Goal: Information Seeking & Learning: Learn about a topic

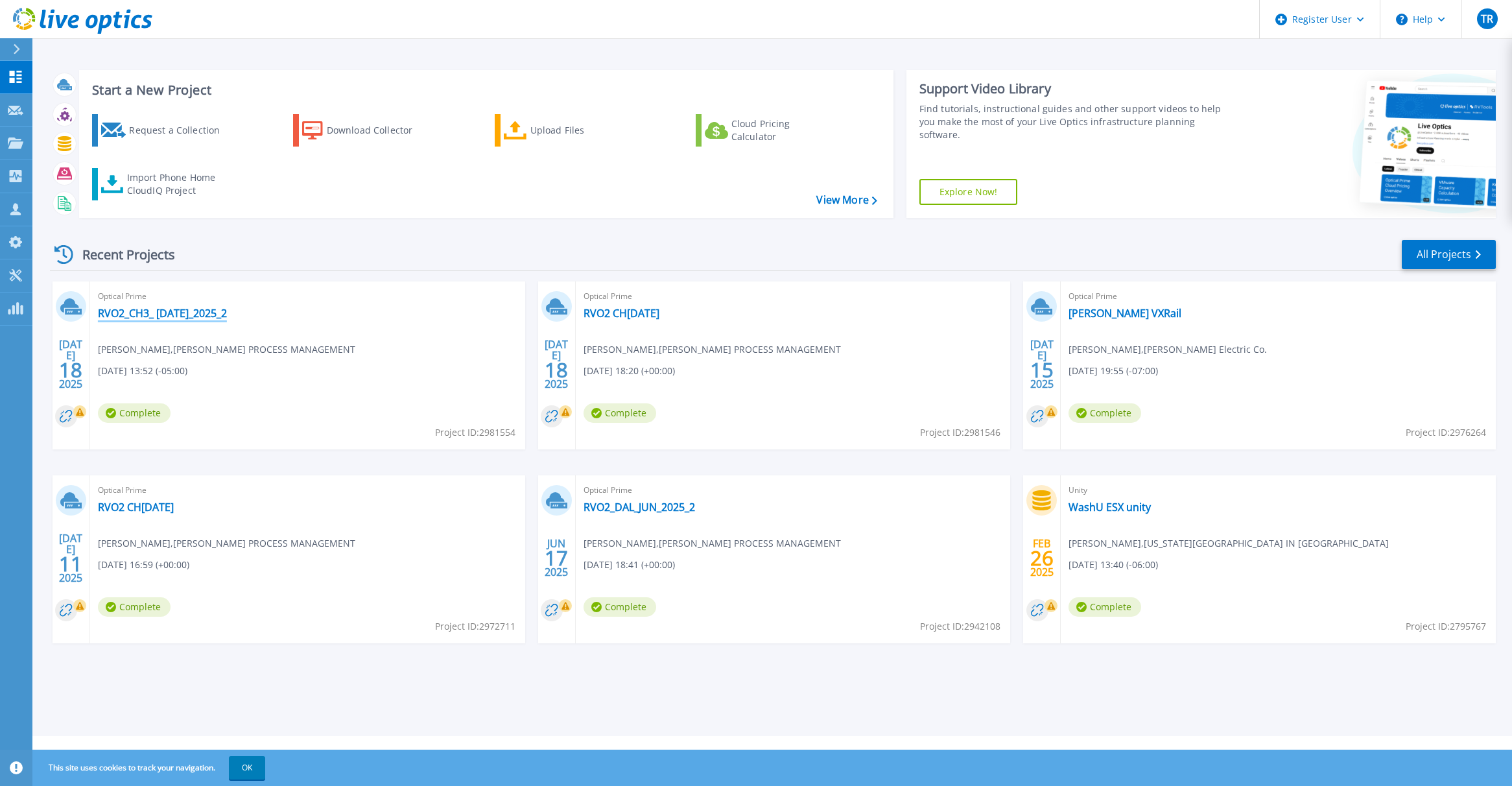
click at [163, 316] on link "RVO2_CH3_ [DATE]_2025_2" at bounding box center [163, 313] width 129 height 13
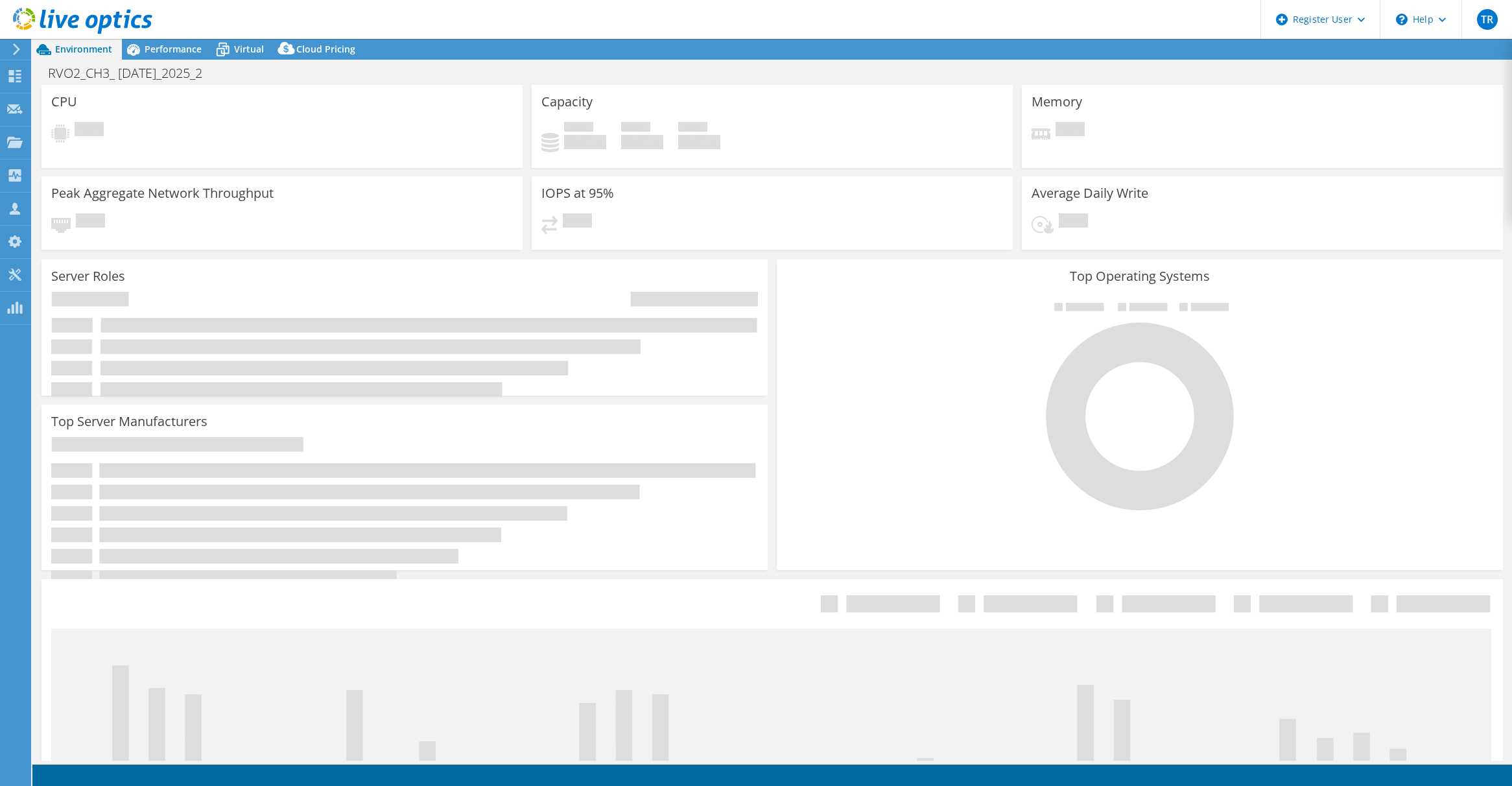
select select "USD"
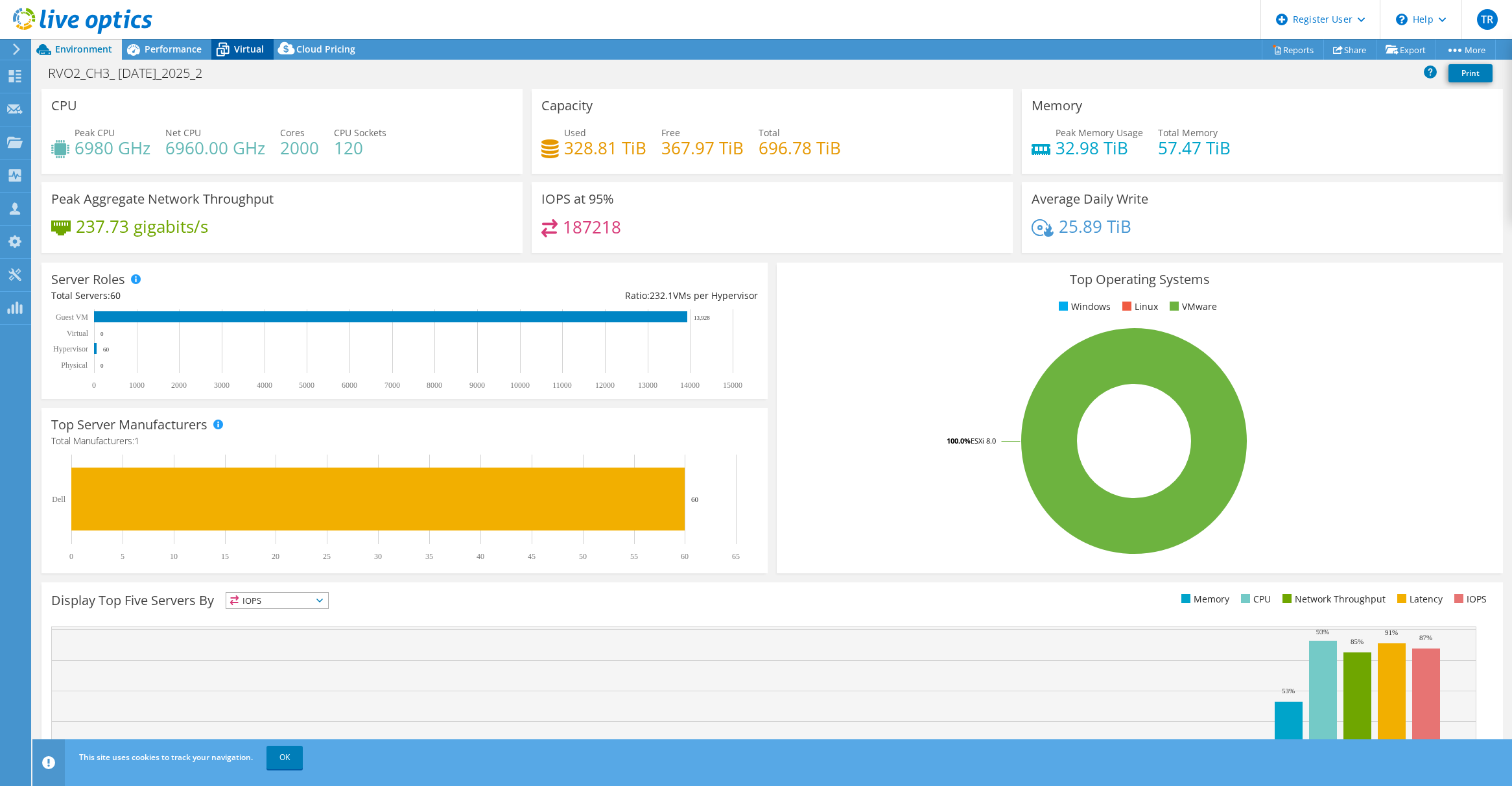
click at [228, 48] on icon at bounding box center [223, 50] width 13 height 11
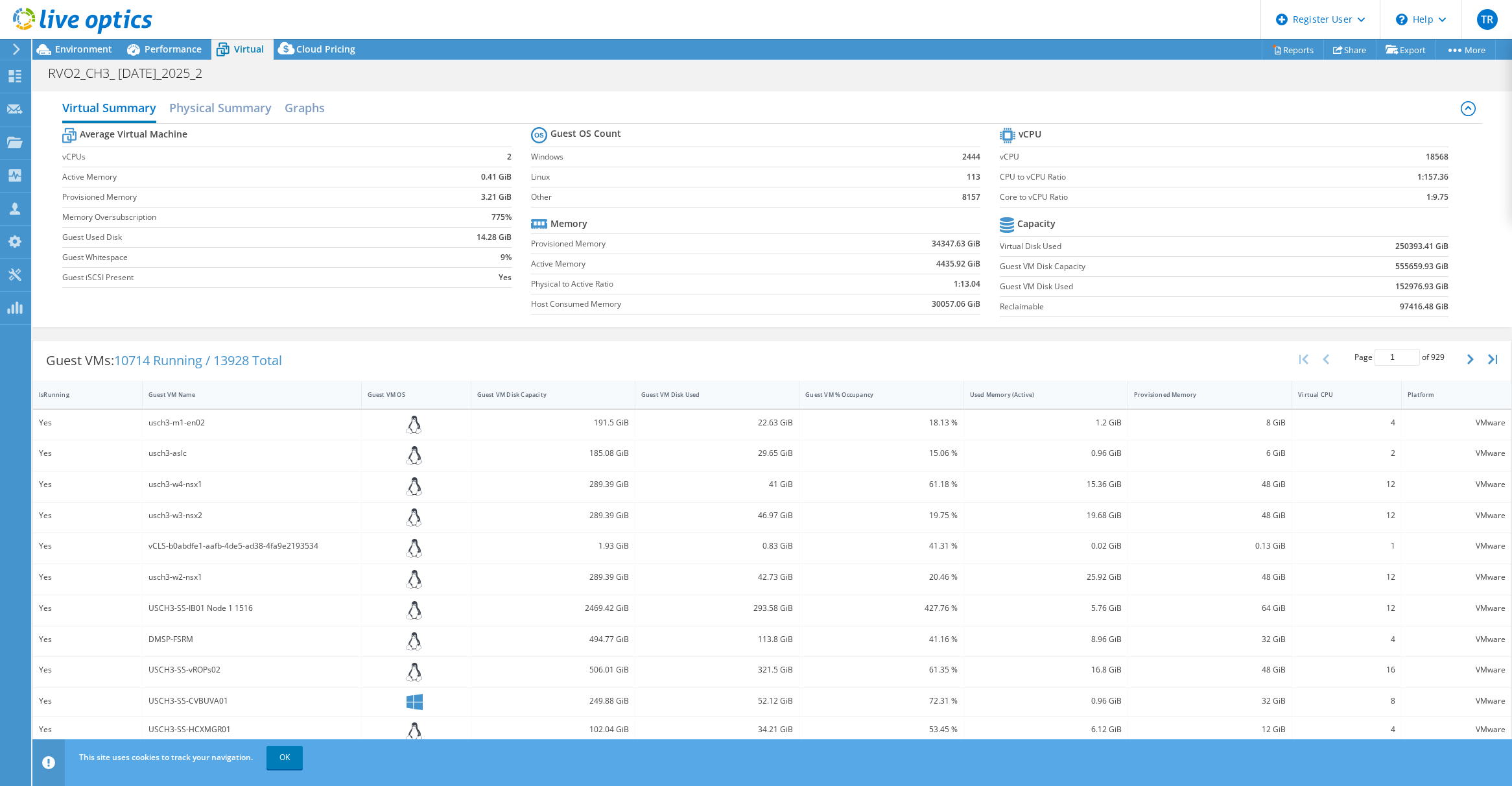
click at [688, 340] on div "Guest VMs: 10714 Running / 13928 Total Page 1 of 929 5 rows 10 rows 20 rows 25 …" at bounding box center [772, 360] width 1478 height 40
click at [228, 101] on h2 "Physical Summary" at bounding box center [220, 109] width 102 height 29
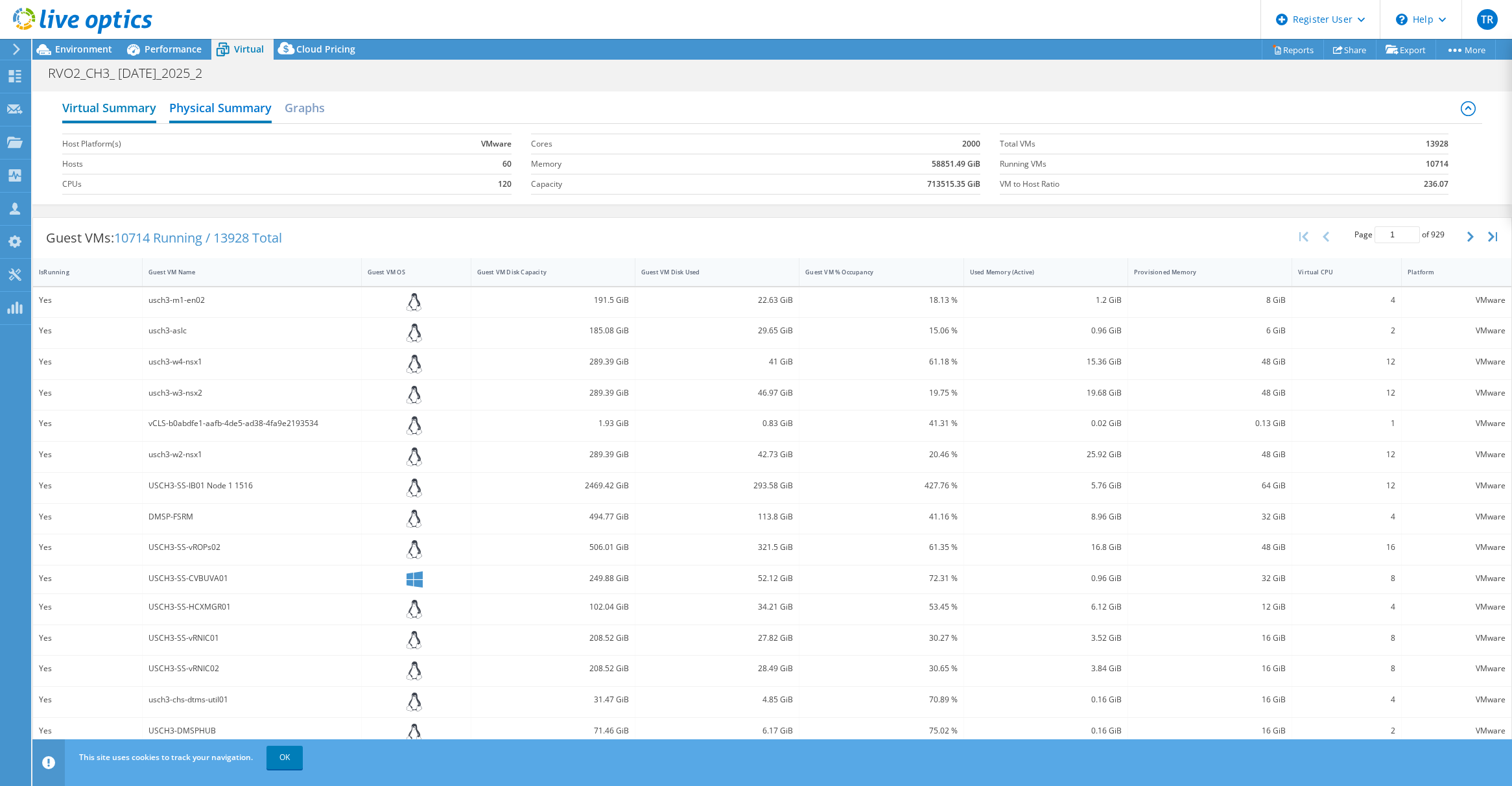
click at [142, 102] on h2 "Virtual Summary" at bounding box center [109, 109] width 94 height 29
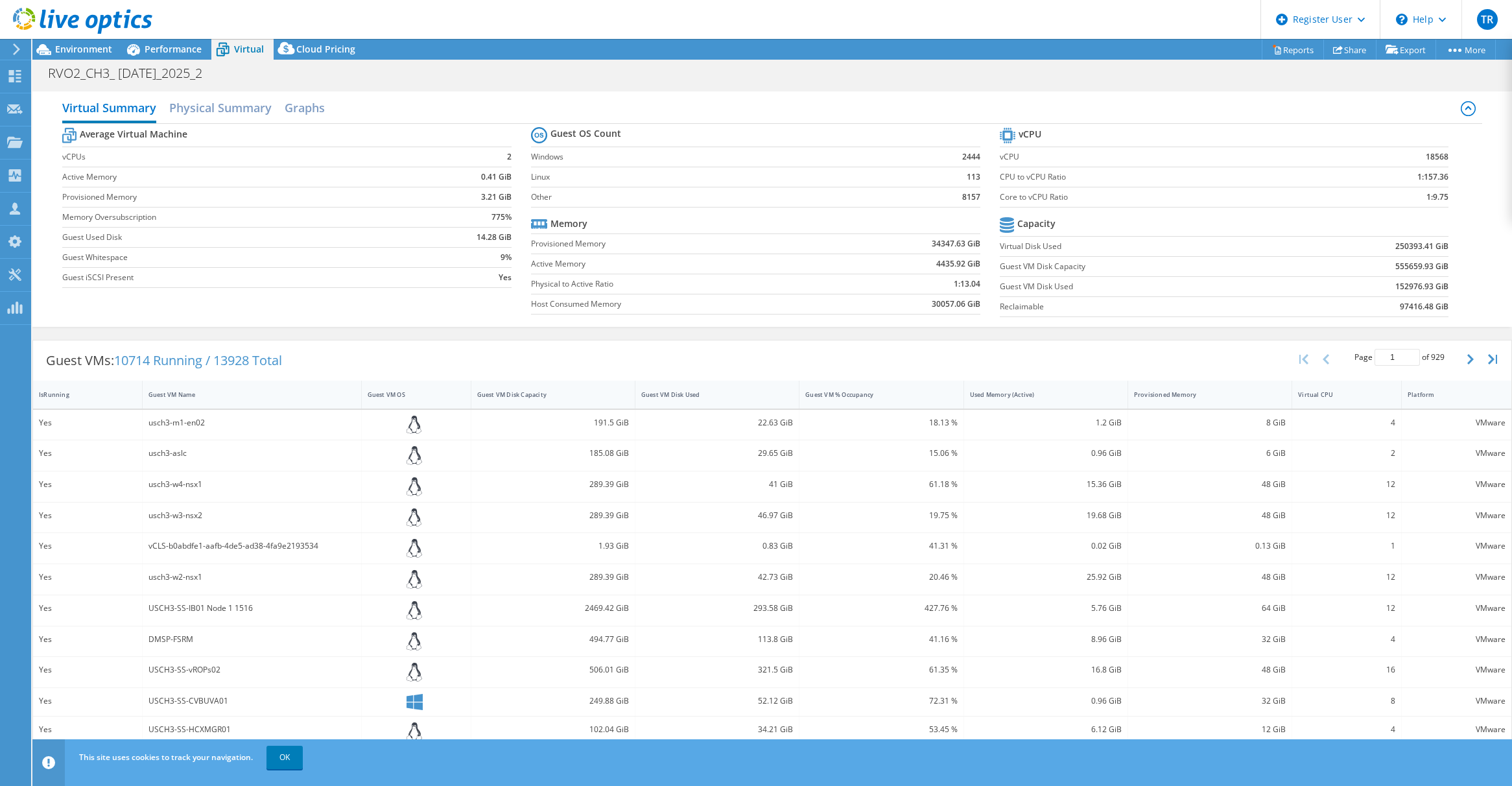
click at [691, 333] on div "Guest VMs: 10714 Running / 13928 Total Page 1 of 929 5 rows 10 rows 20 rows 25 …" at bounding box center [772, 605] width 1479 height 545
click at [75, 43] on span "Environment" at bounding box center [84, 49] width 57 height 13
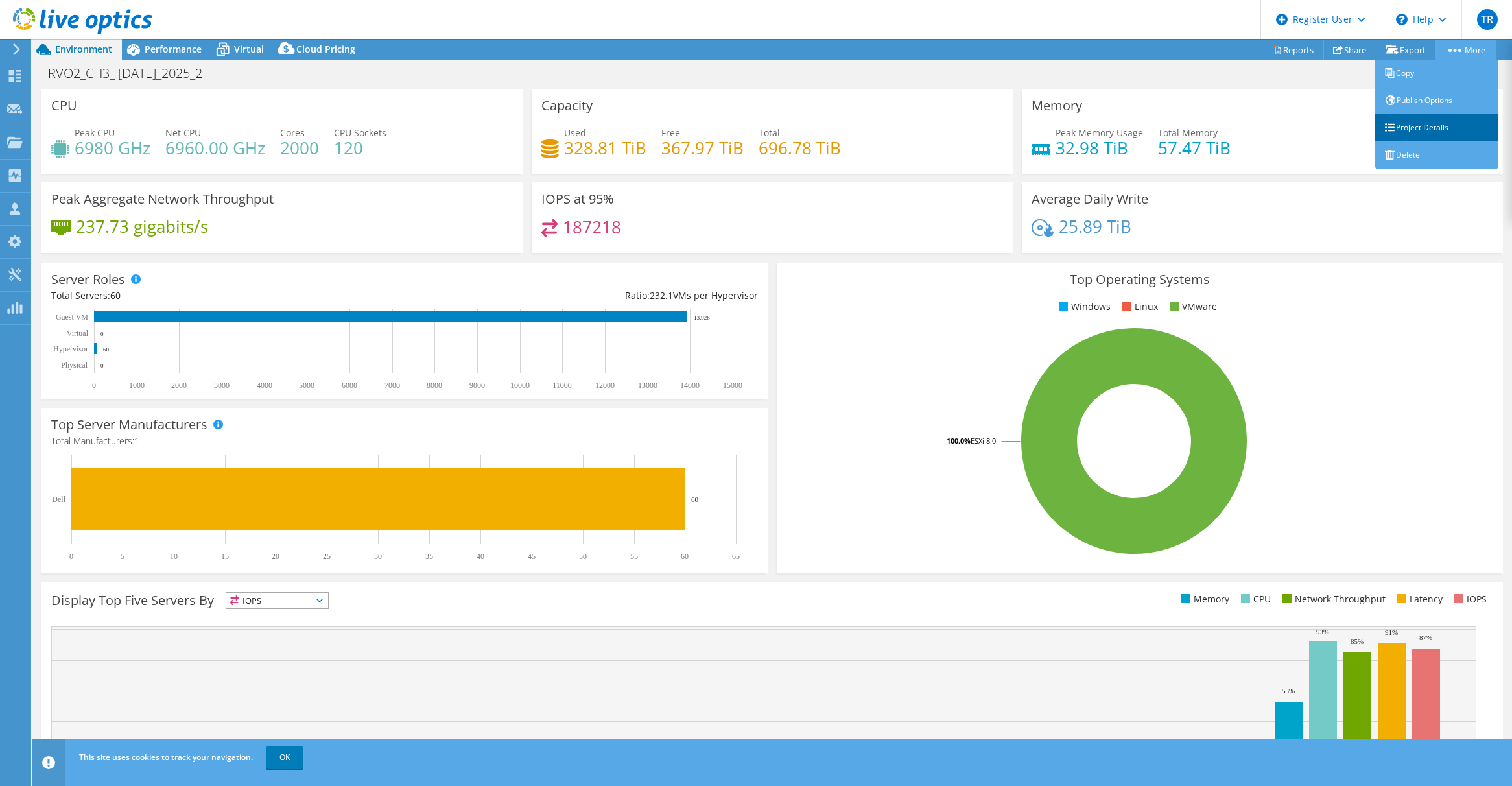
click at [1418, 129] on link "Project Details" at bounding box center [1437, 127] width 123 height 27
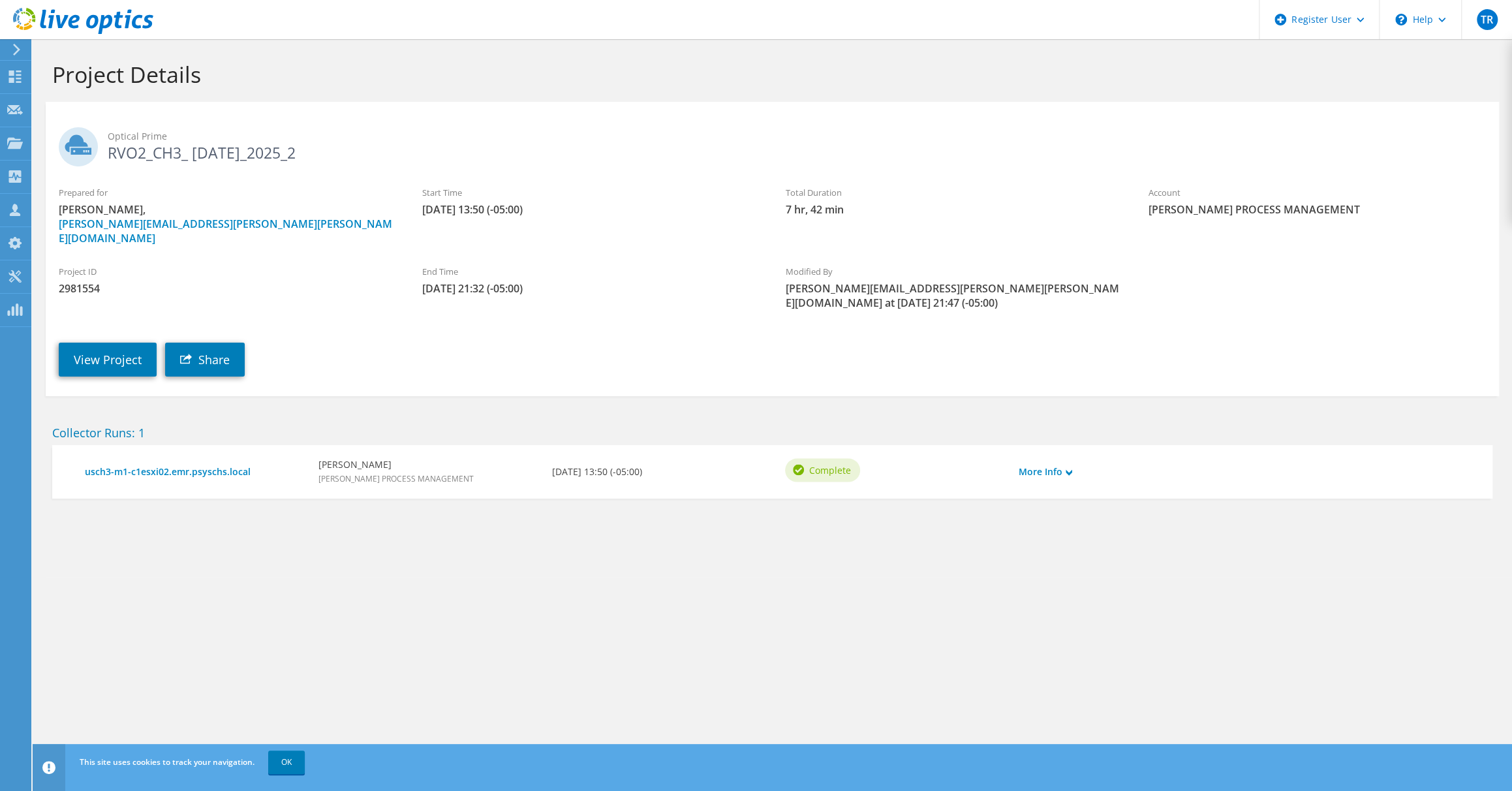
click at [85, 281] on span "2981554" at bounding box center [227, 288] width 337 height 15
copy span "2981554"
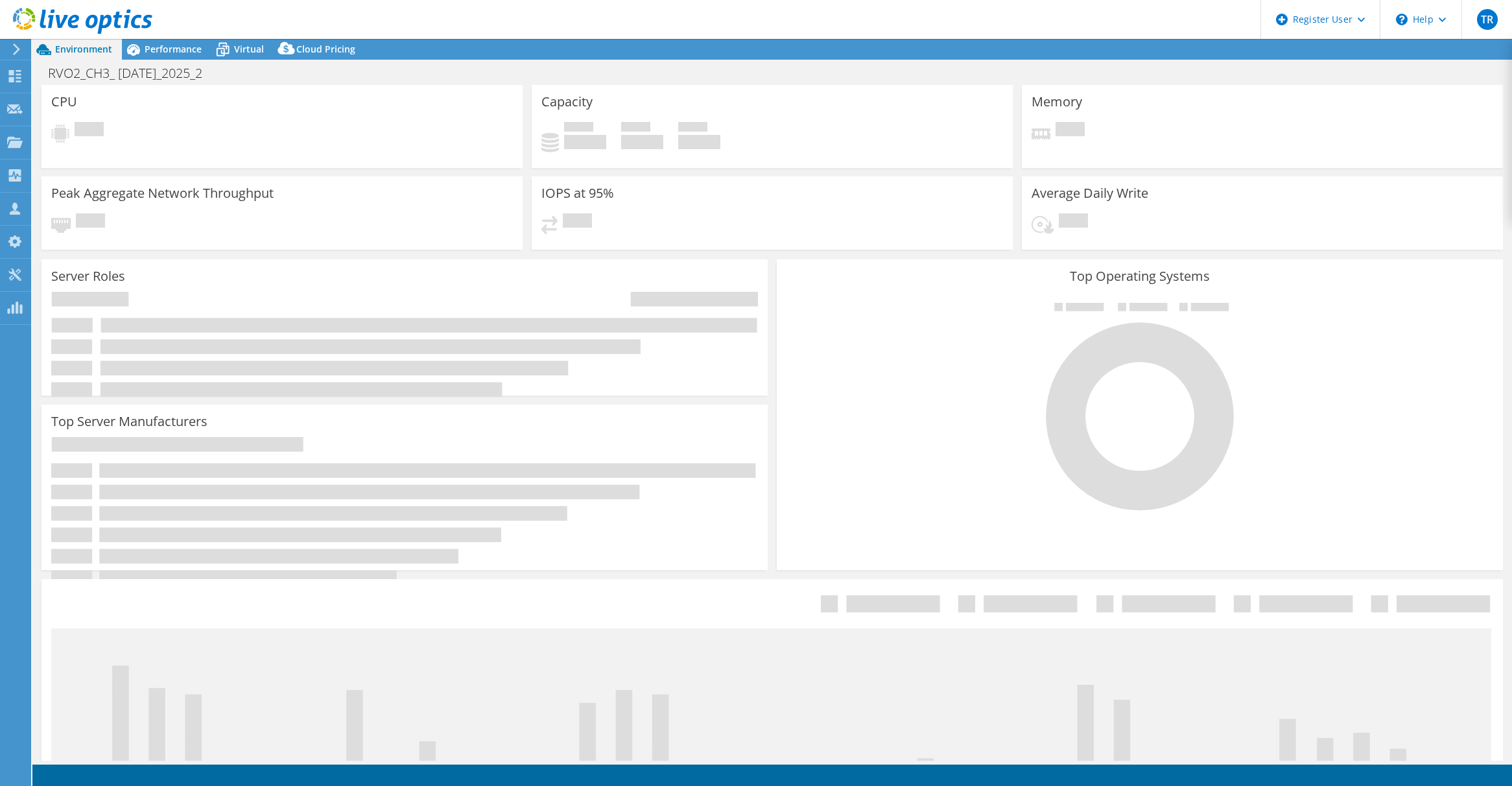
select select "USD"
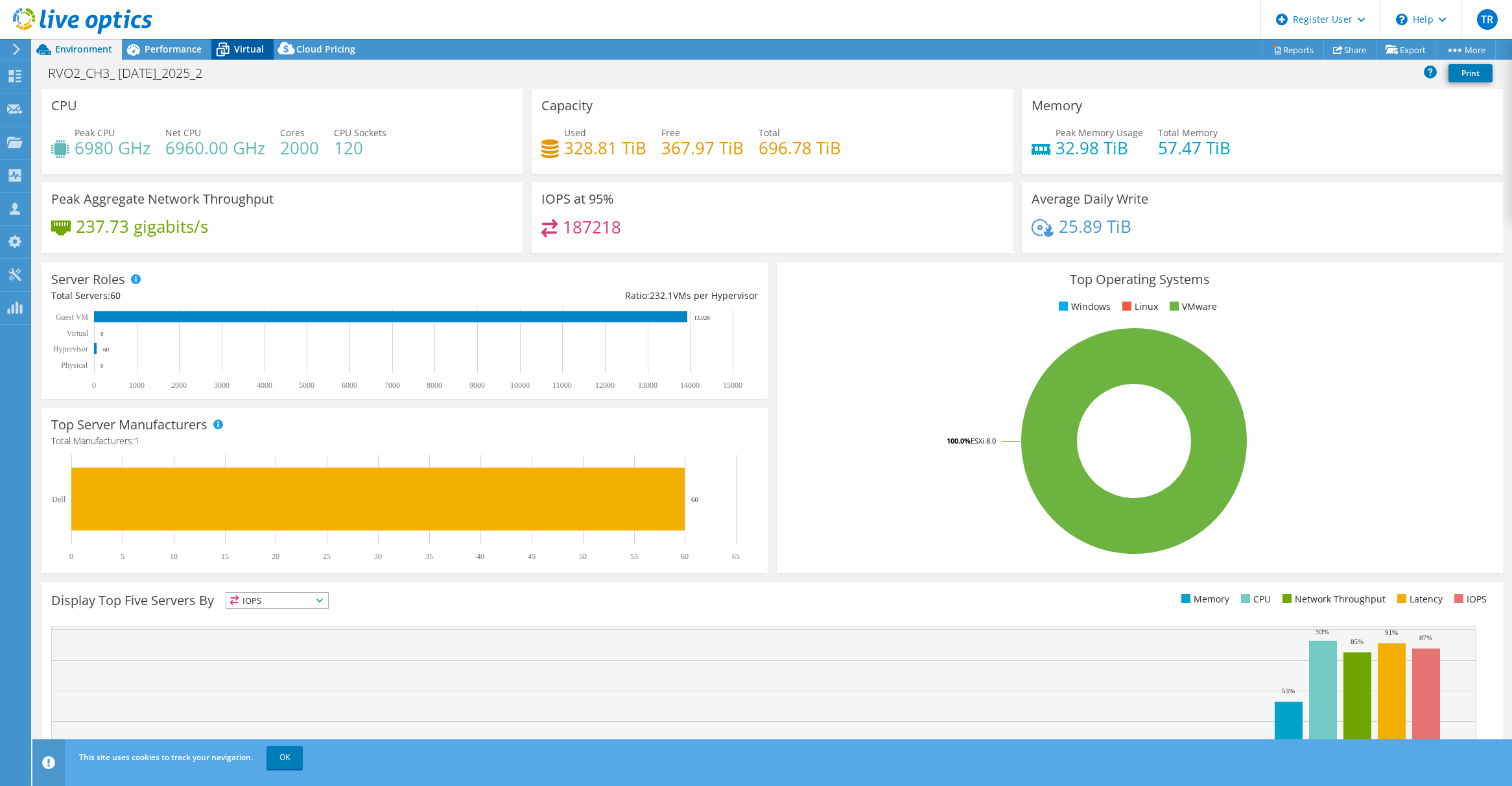
click at [230, 48] on icon at bounding box center [223, 50] width 23 height 23
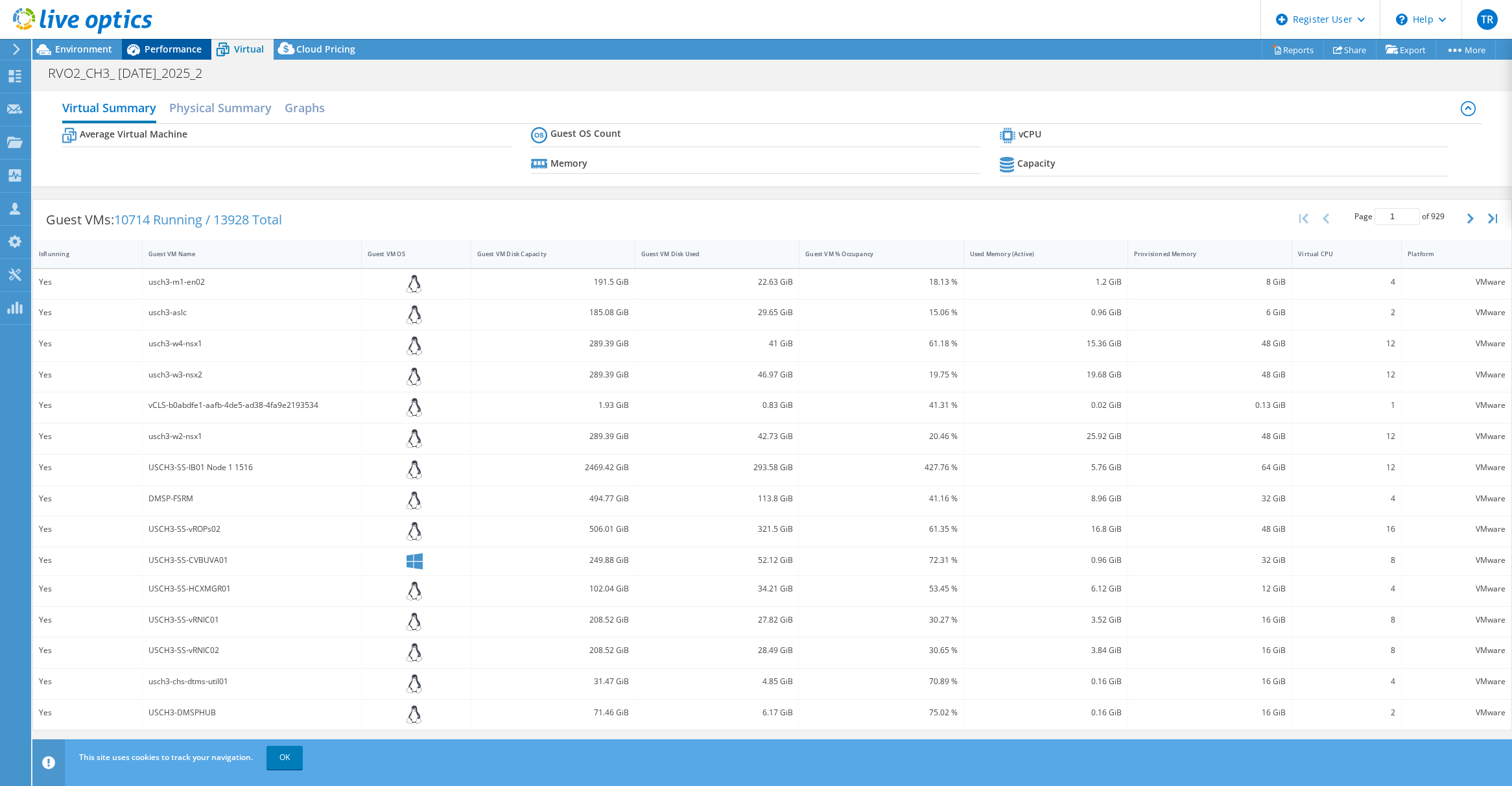
click at [154, 47] on span "Performance" at bounding box center [173, 49] width 57 height 13
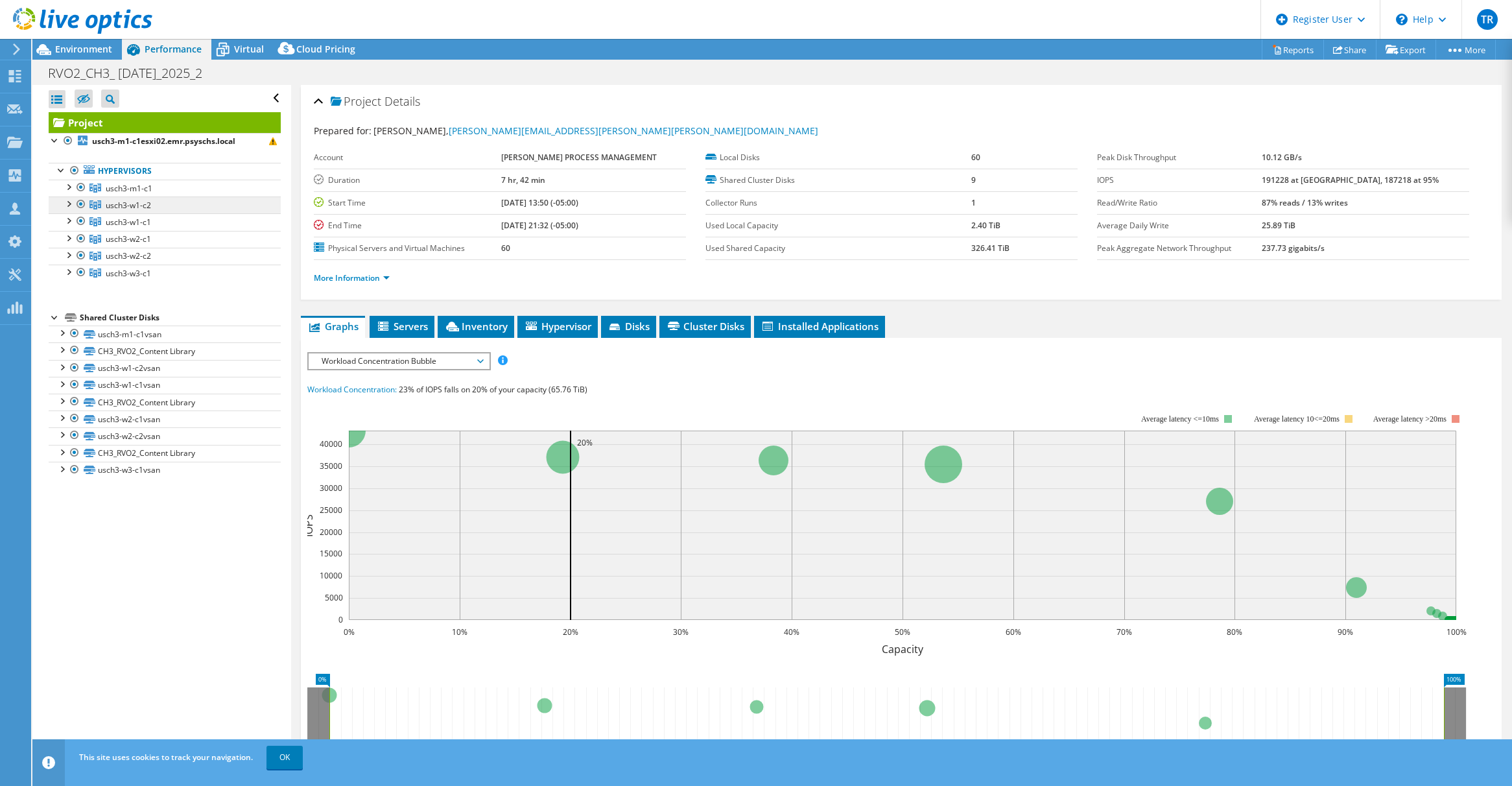
click at [141, 194] on span "usch3-w1-c2" at bounding box center [129, 188] width 46 height 11
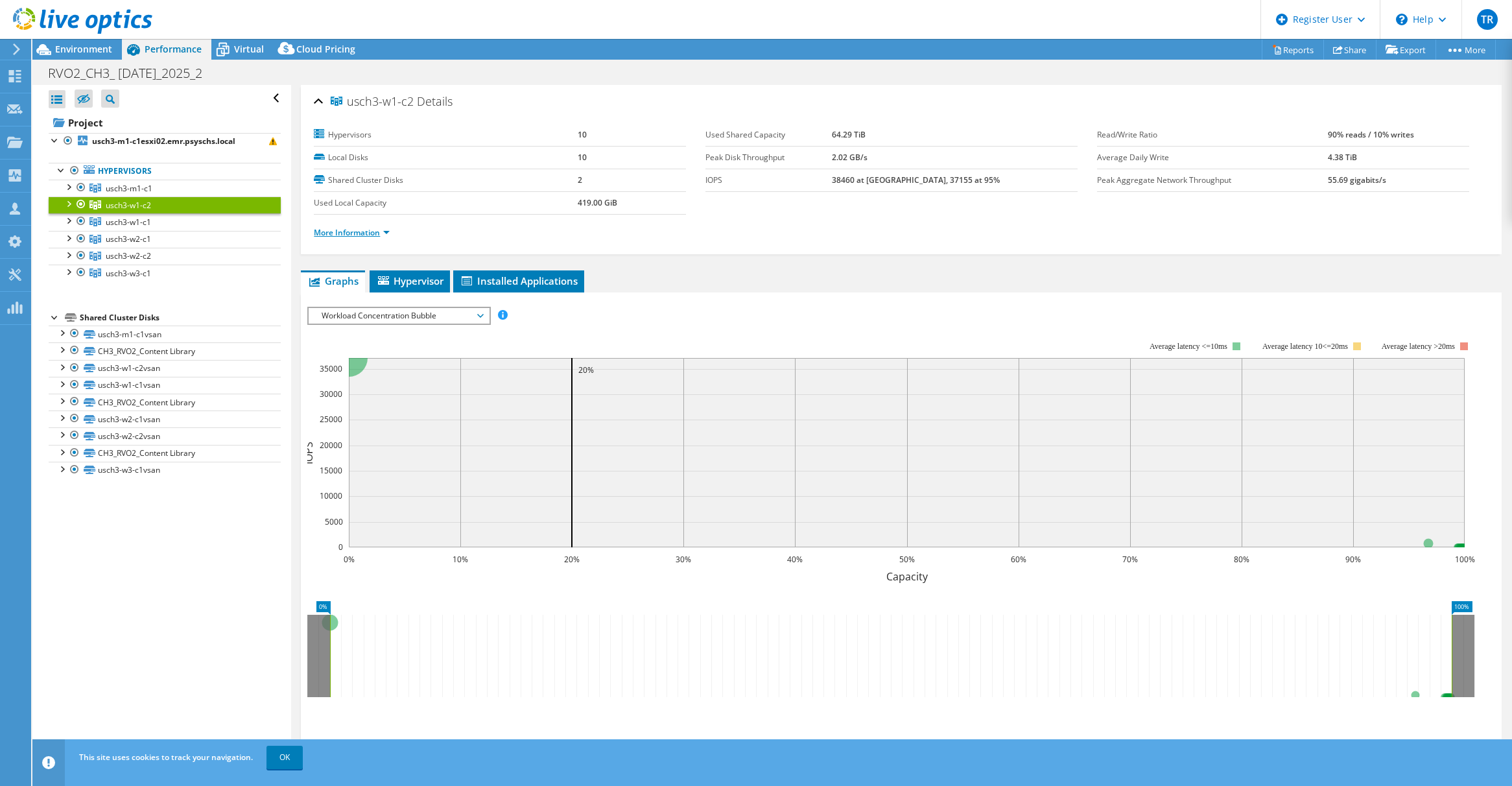
click at [387, 229] on link "More Information" at bounding box center [352, 232] width 76 height 11
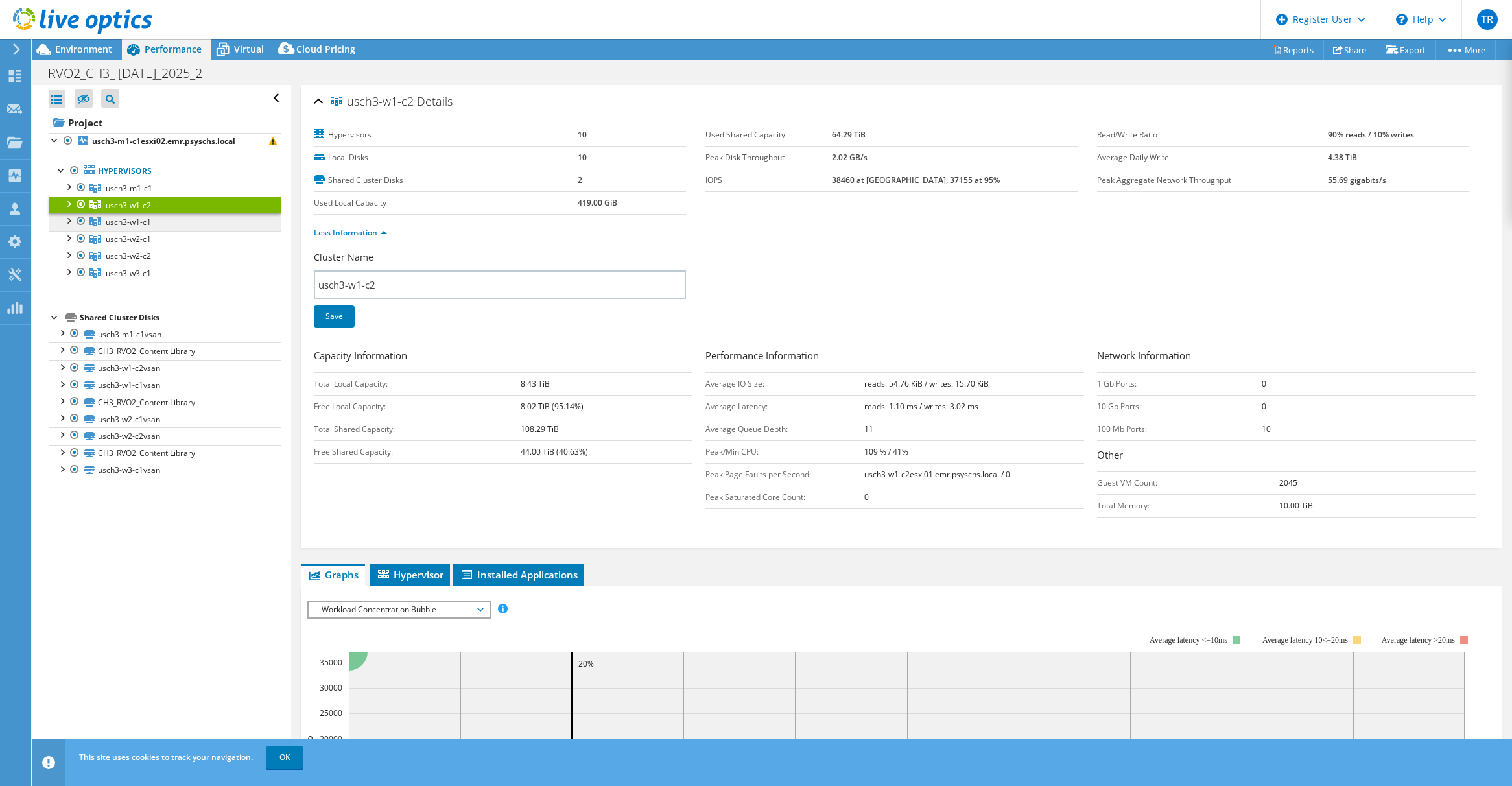
click at [132, 194] on span "usch3-w1-c1" at bounding box center [129, 188] width 46 height 11
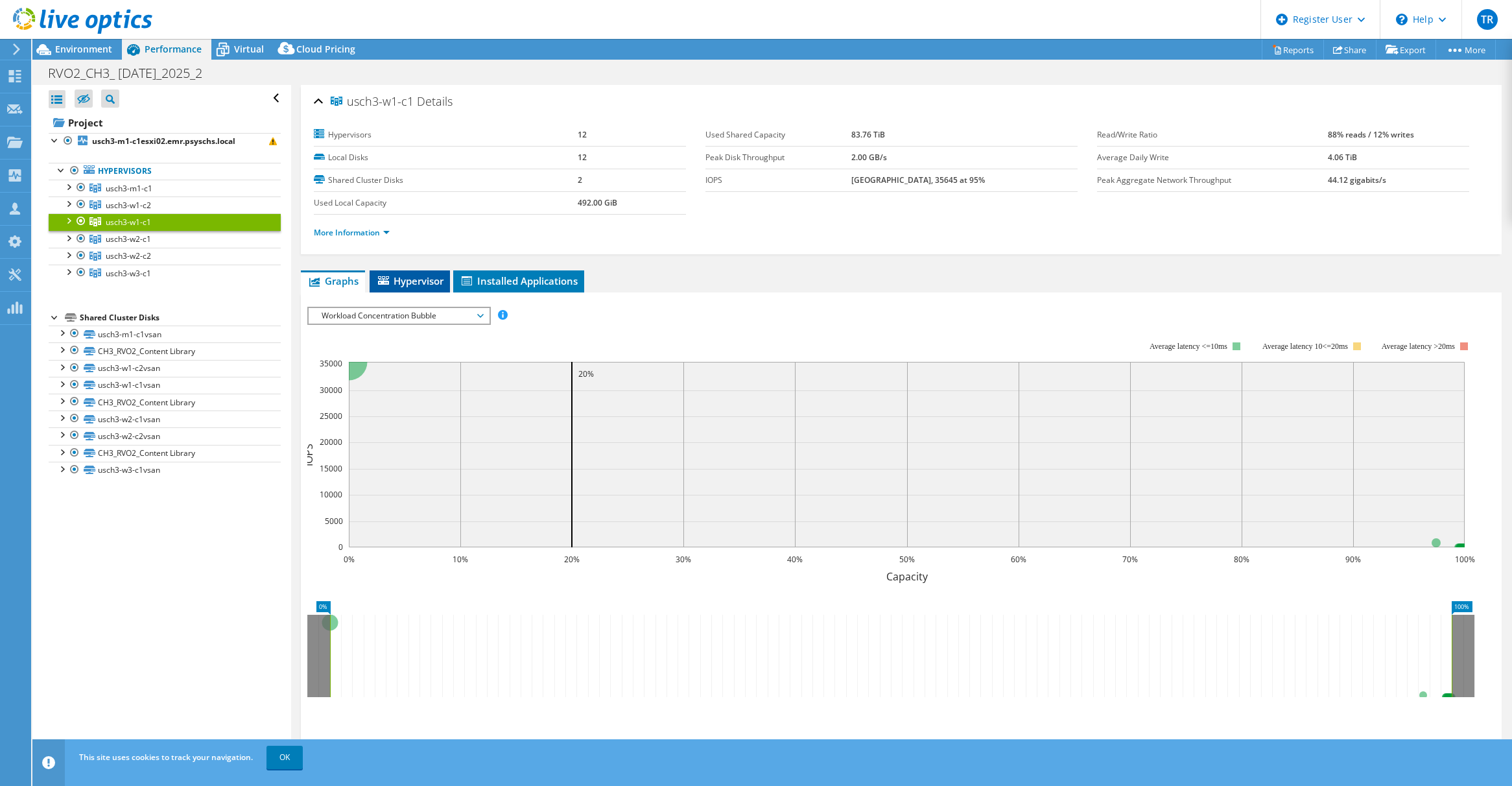
click at [432, 283] on span "Hypervisor" at bounding box center [410, 281] width 68 height 13
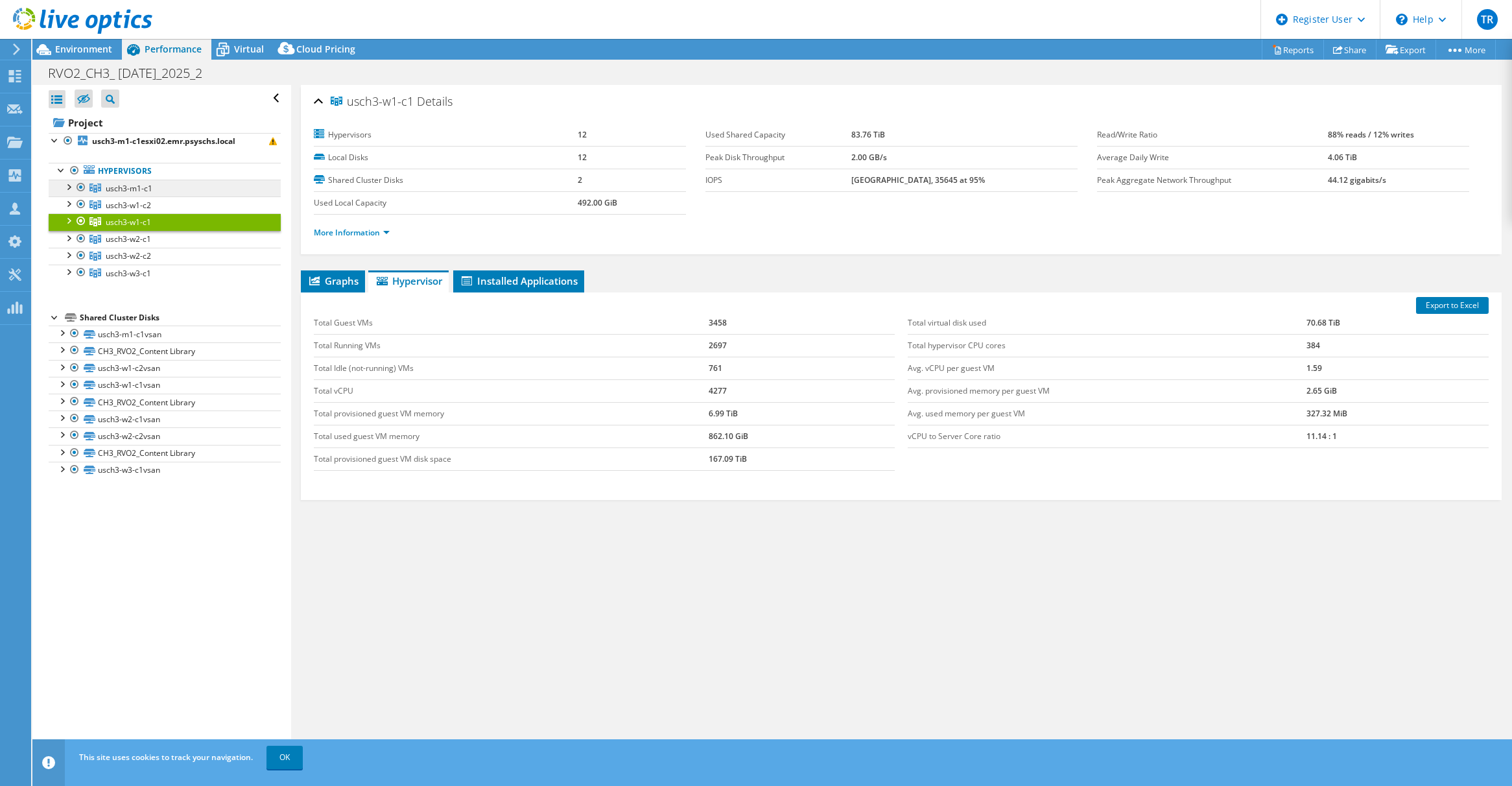
click at [145, 186] on span "usch3-m1-c1" at bounding box center [129, 188] width 46 height 11
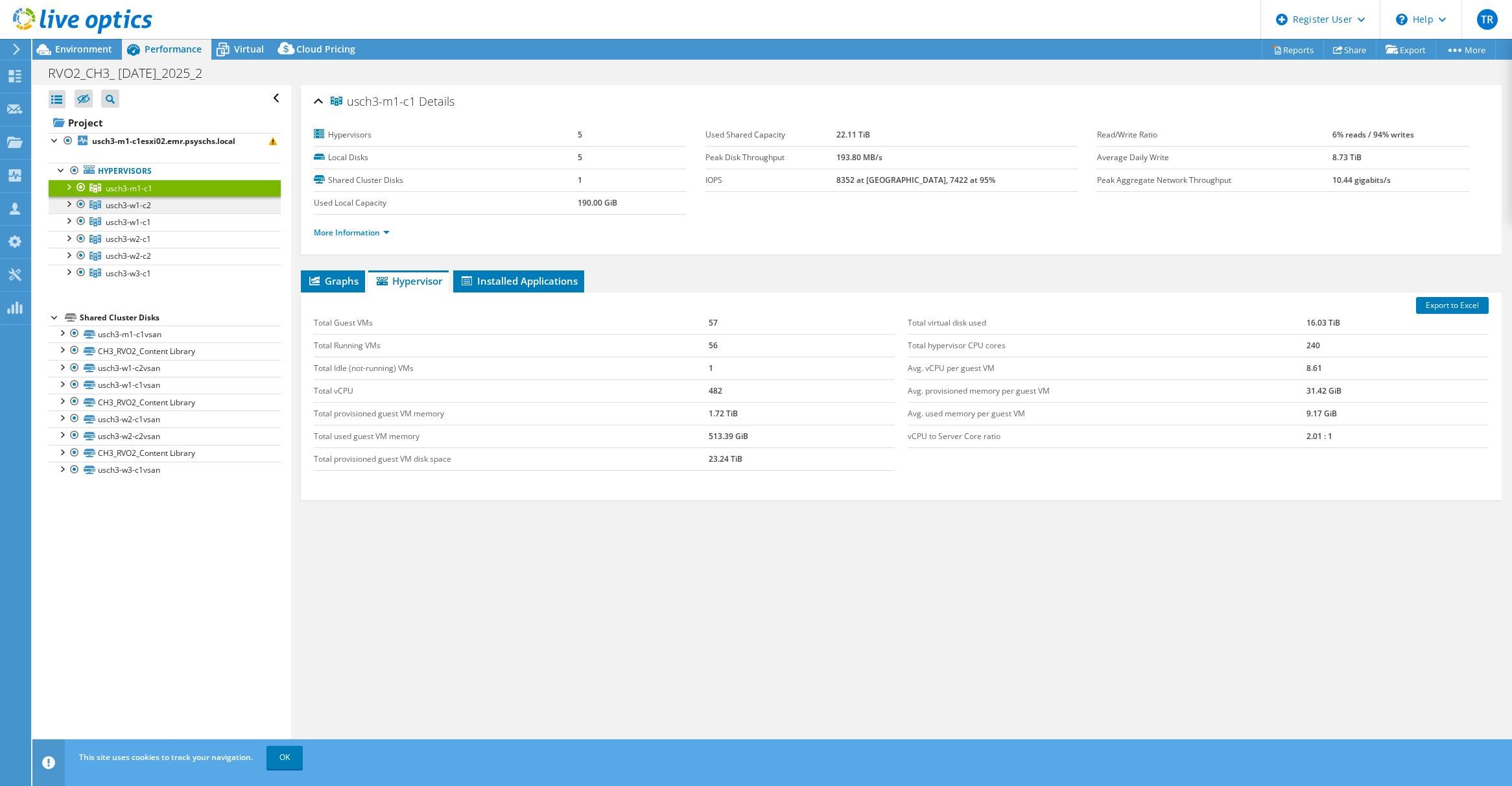
click at [137, 194] on span "usch3-w1-c2" at bounding box center [129, 188] width 46 height 11
click at [709, 321] on td "2045" at bounding box center [801, 323] width 186 height 23
copy td "2045"
click at [711, 342] on td "1595" at bounding box center [801, 345] width 186 height 23
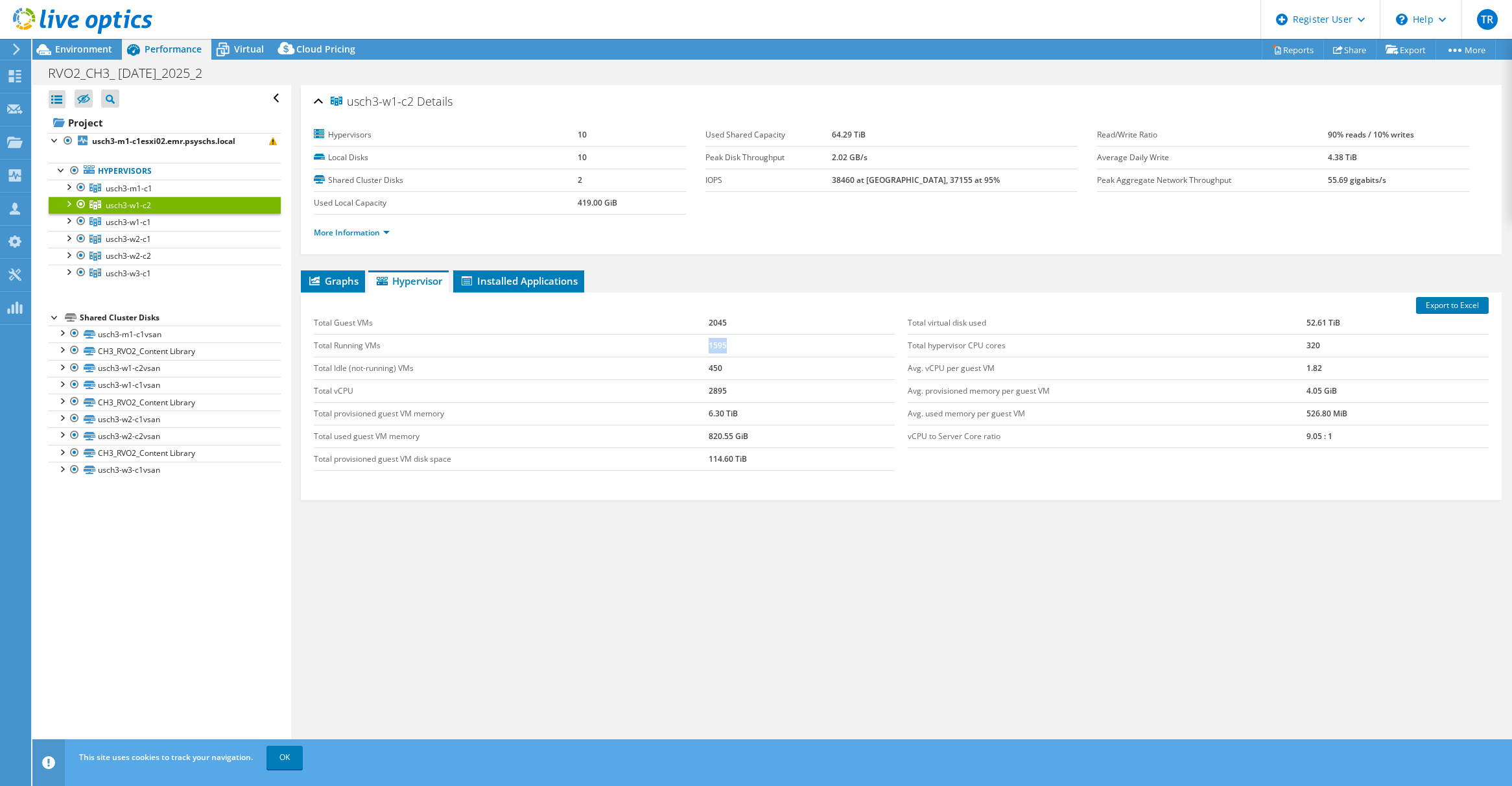
click at [711, 342] on td "1595" at bounding box center [801, 345] width 186 height 23
copy td "1595"
click at [961, 346] on td "Total hypervisor CPU cores" at bounding box center [1107, 345] width 399 height 23
click at [916, 340] on td "Total hypervisor CPU cores" at bounding box center [1107, 345] width 399 height 23
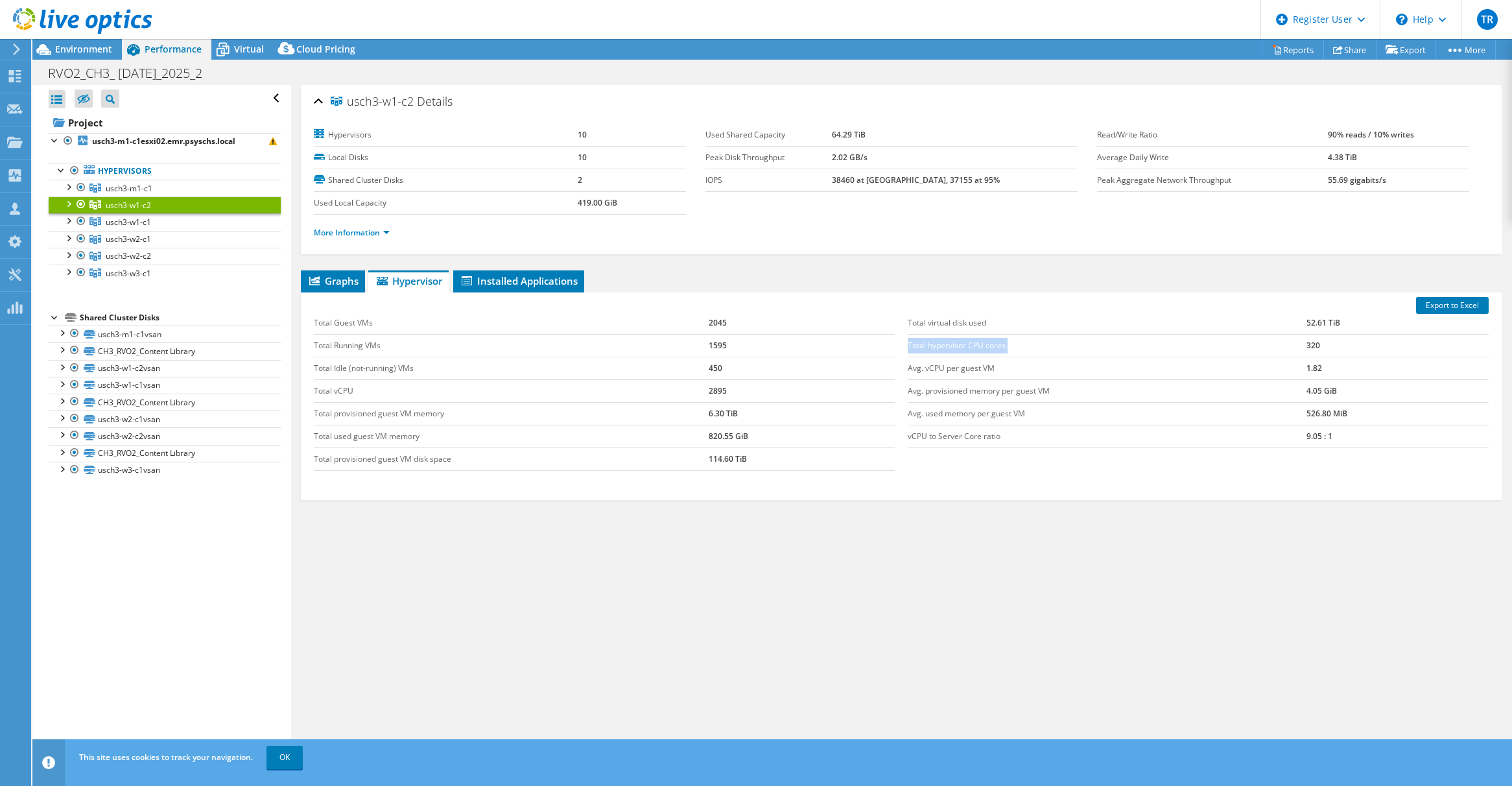
click at [916, 340] on td "Total hypervisor CPU cores" at bounding box center [1107, 345] width 399 height 23
drag, startPoint x: 916, startPoint y: 340, endPoint x: 938, endPoint y: 362, distance: 31.1
click at [938, 362] on td "Avg. vCPU per guest VM" at bounding box center [1107, 368] width 399 height 23
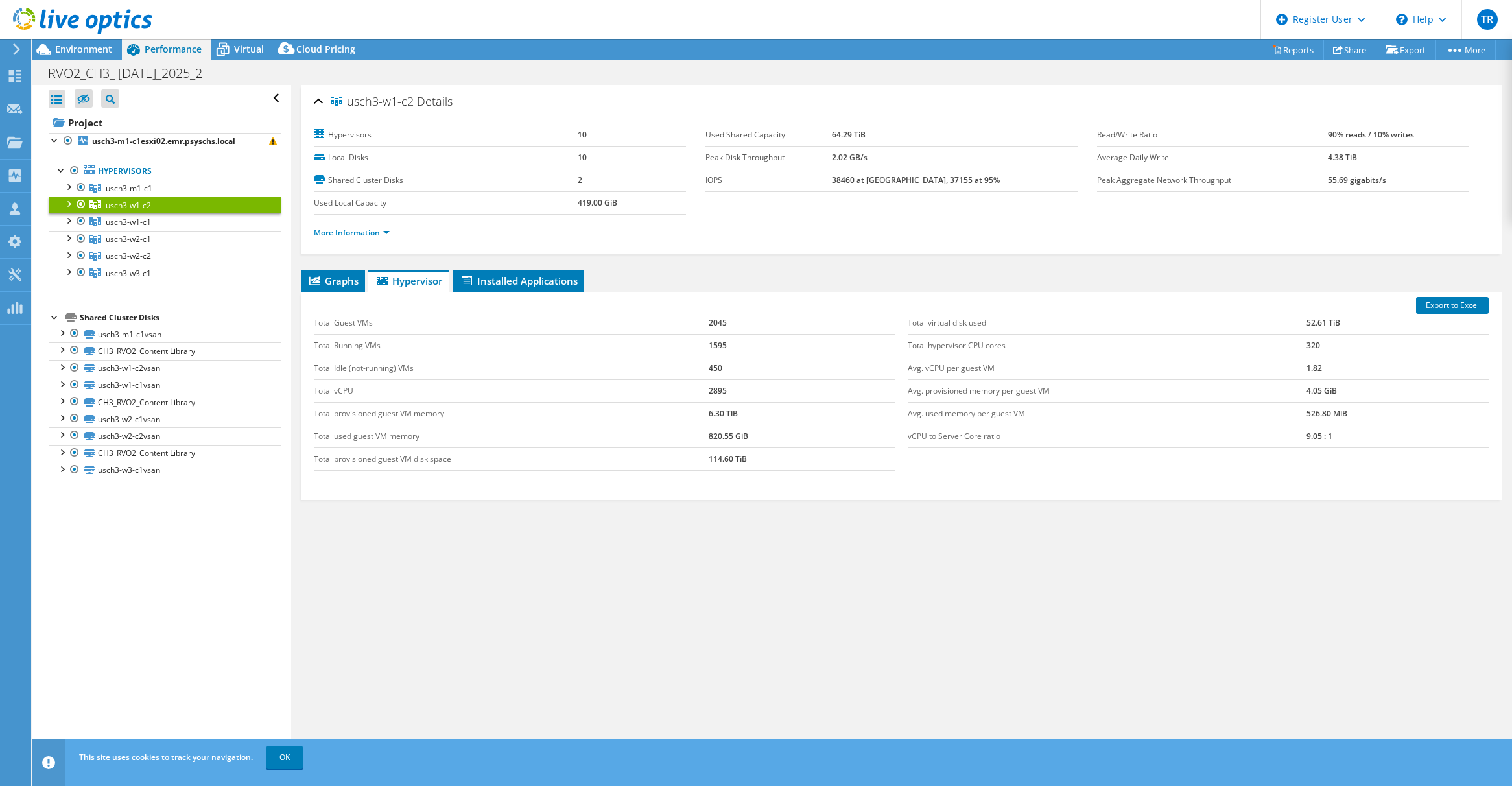
drag, startPoint x: 938, startPoint y: 362, endPoint x: 926, endPoint y: 313, distance: 50.4
click at [926, 313] on td "Total virtual disk used" at bounding box center [1107, 323] width 399 height 23
click at [573, 525] on div "Graphs Servers Inventory Hypervisor Disks Cluster Disks Installed Applications …" at bounding box center [901, 432] width 1201 height 324
click at [330, 391] on td "Total vCPU" at bounding box center [511, 391] width 395 height 23
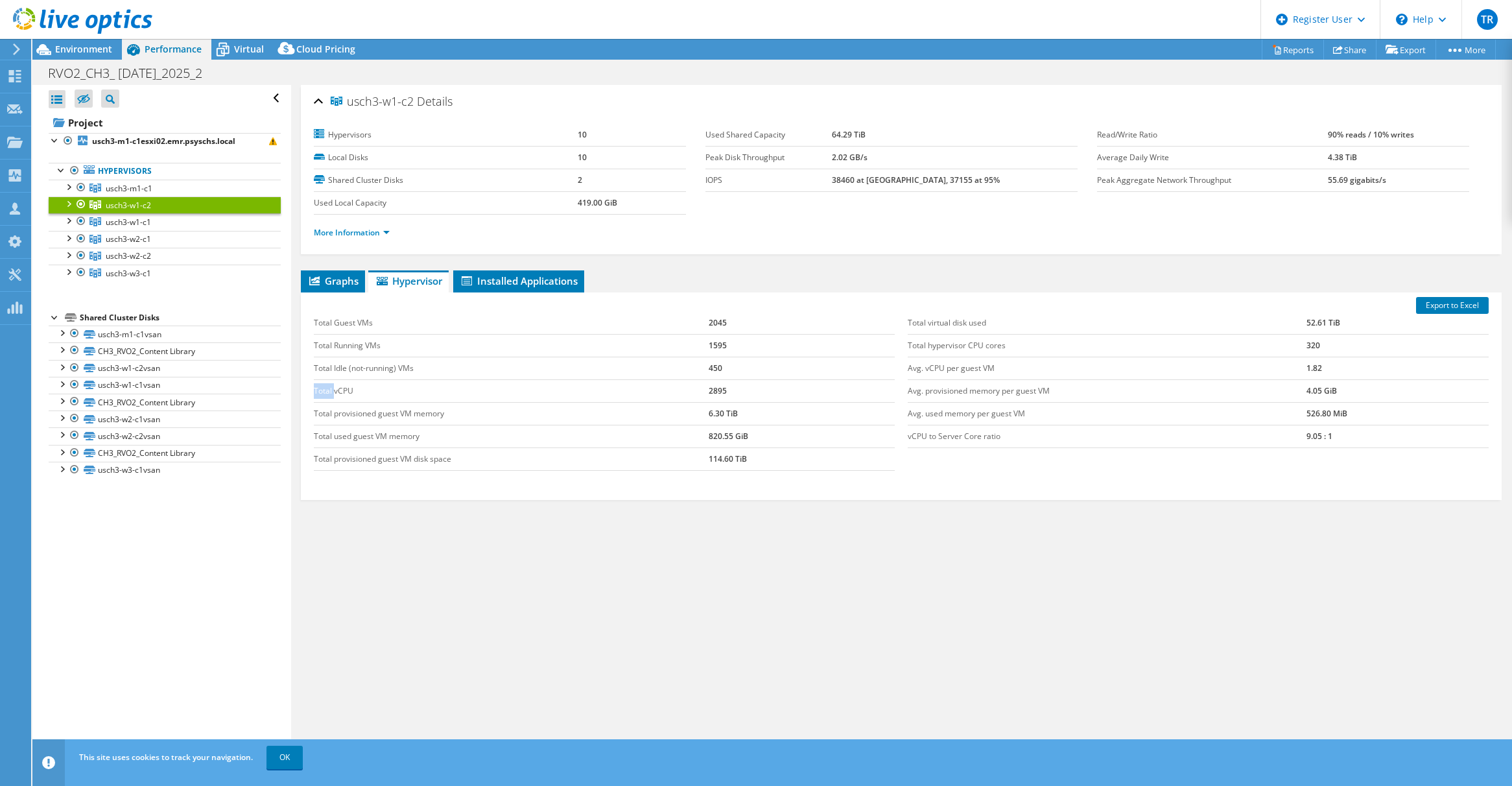
click at [330, 391] on td "Total vCPU" at bounding box center [511, 391] width 395 height 23
drag, startPoint x: 330, startPoint y: 391, endPoint x: 393, endPoint y: 541, distance: 162.7
click at [393, 541] on div "Graphs Servers Inventory Hypervisor Disks Cluster Disks Installed Applications …" at bounding box center [901, 432] width 1201 height 324
click at [129, 194] on span "usch3-w1-c1" at bounding box center [129, 188] width 46 height 11
click at [131, 221] on span "usch3-w1-c1" at bounding box center [128, 222] width 45 height 11
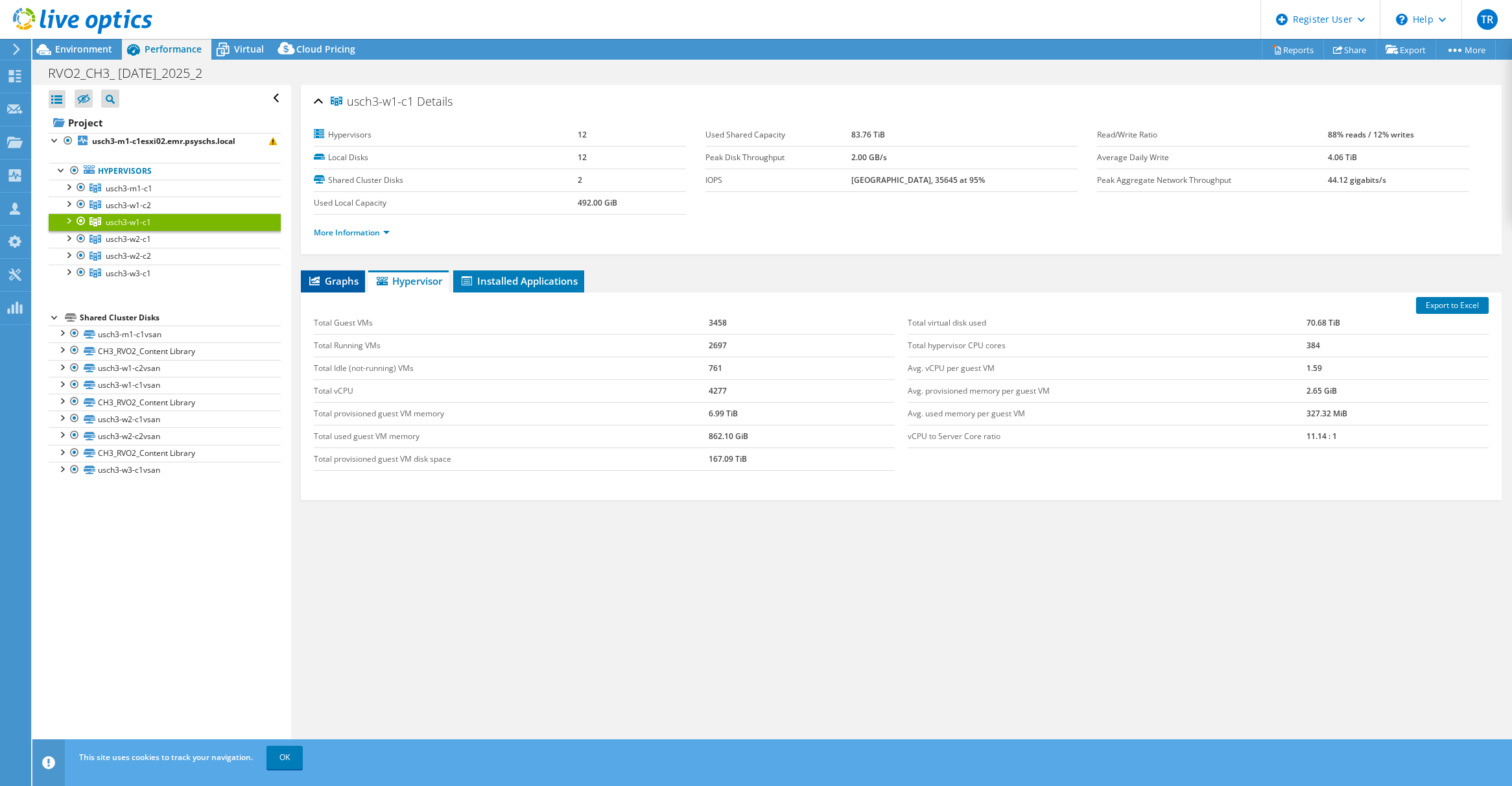
click at [305, 276] on li "Graphs" at bounding box center [332, 281] width 64 height 22
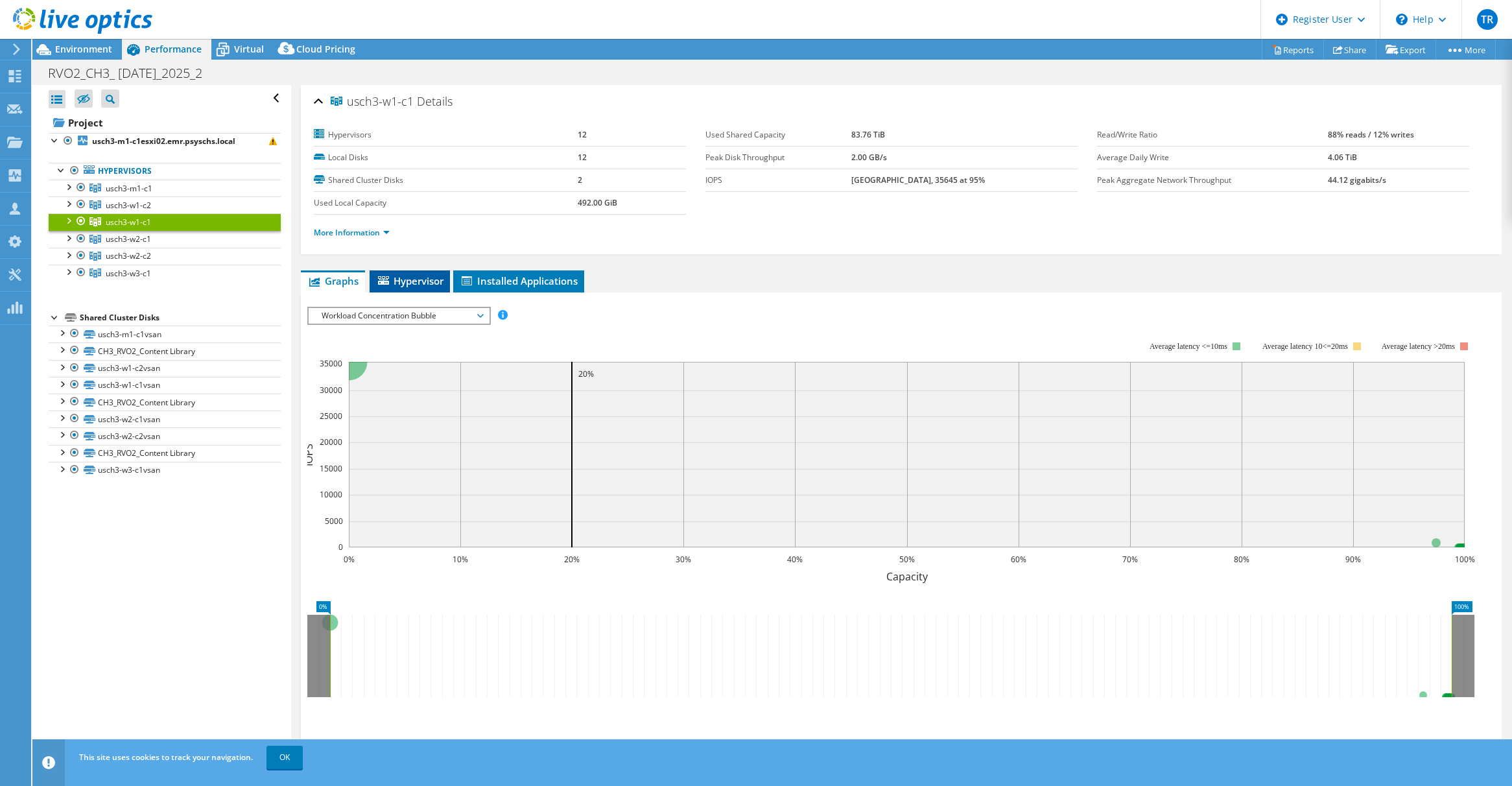
click at [378, 279] on icon at bounding box center [383, 280] width 11 height 9
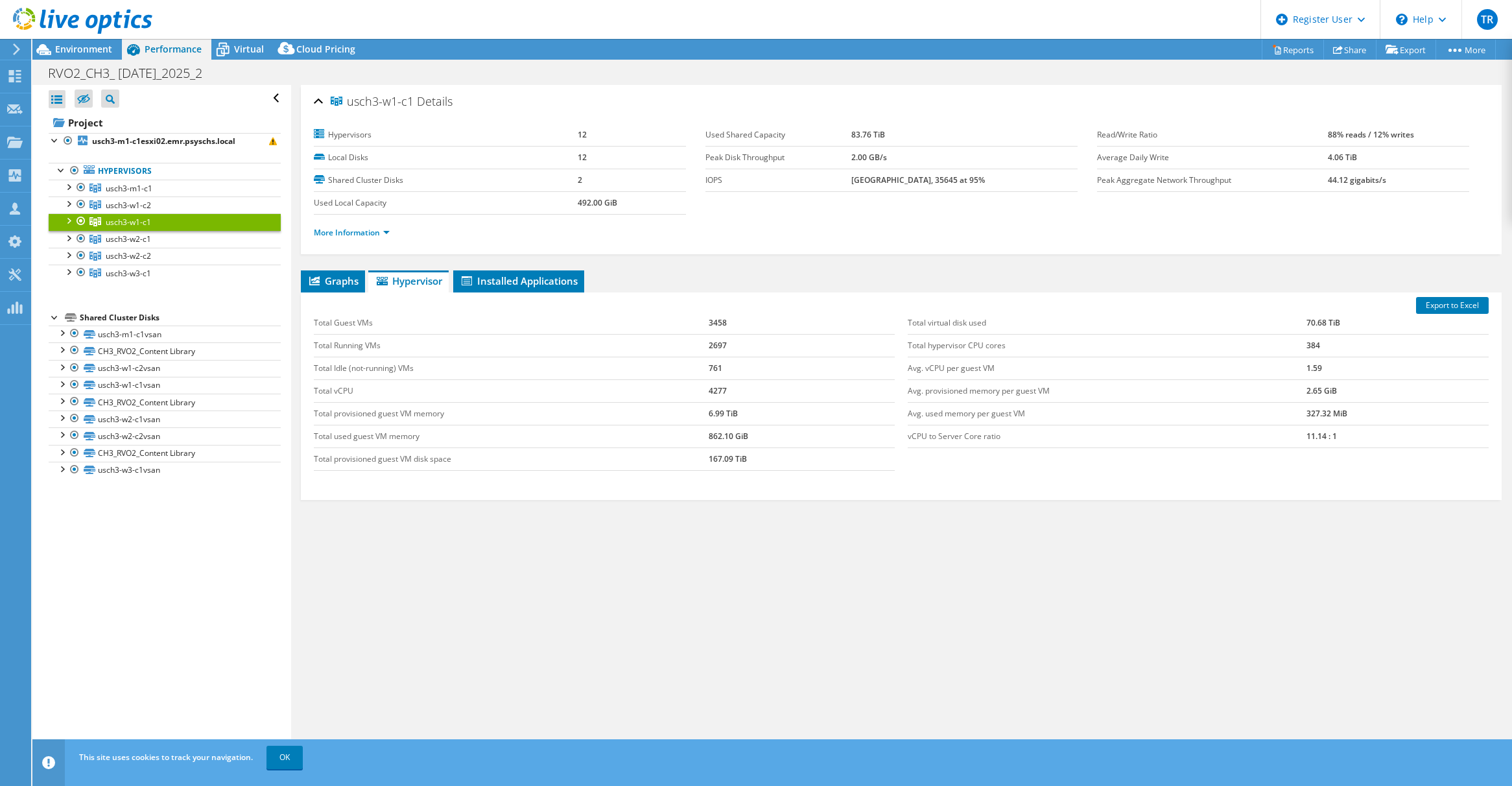
click at [717, 320] on td "3458" at bounding box center [801, 323] width 186 height 23
copy td "3458"
click at [710, 342] on td "2697" at bounding box center [801, 345] width 186 height 23
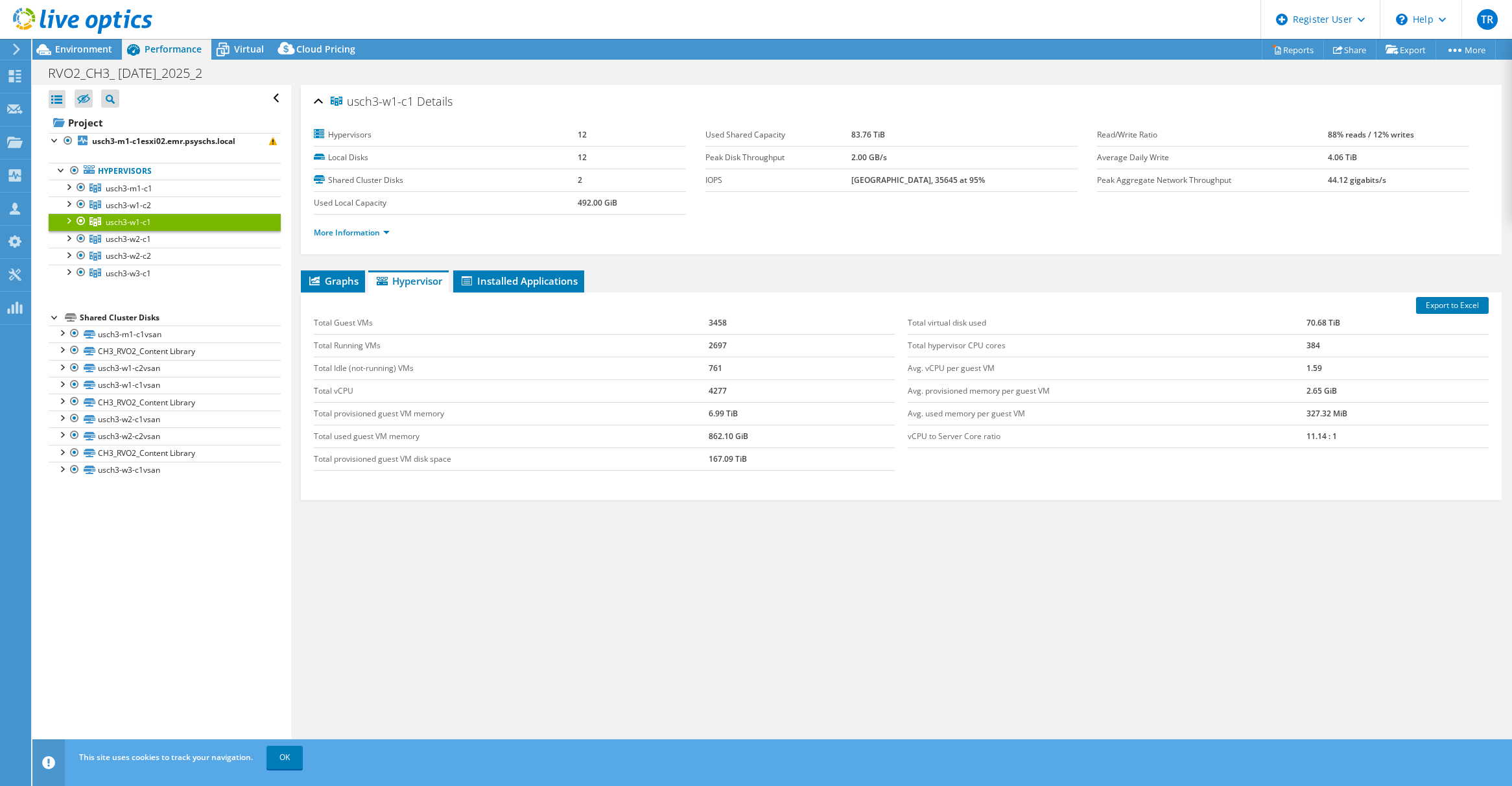
click at [710, 342] on td "2697" at bounding box center [801, 345] width 186 height 23
copy td "2697"
click at [710, 387] on td "4277" at bounding box center [801, 391] width 186 height 23
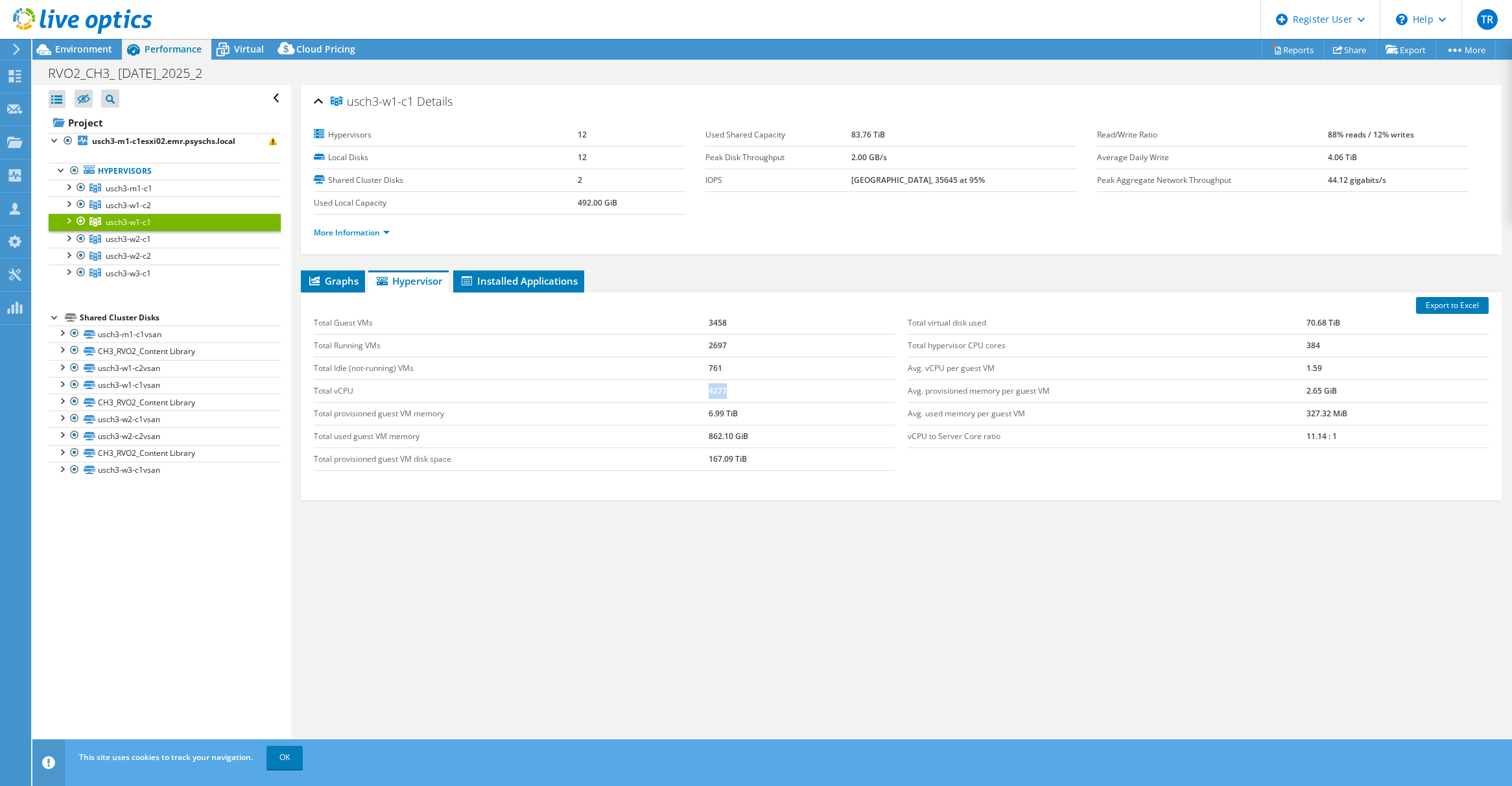
copy td "4277"
drag, startPoint x: 1301, startPoint y: 434, endPoint x: 1316, endPoint y: 434, distance: 15.0
click at [1316, 434] on td "11.14 : 1" at bounding box center [1397, 436] width 182 height 23
drag, startPoint x: 1316, startPoint y: 434, endPoint x: 1303, endPoint y: 434, distance: 13.0
click at [1306, 434] on td "11.14 : 1" at bounding box center [1397, 436] width 182 height 23
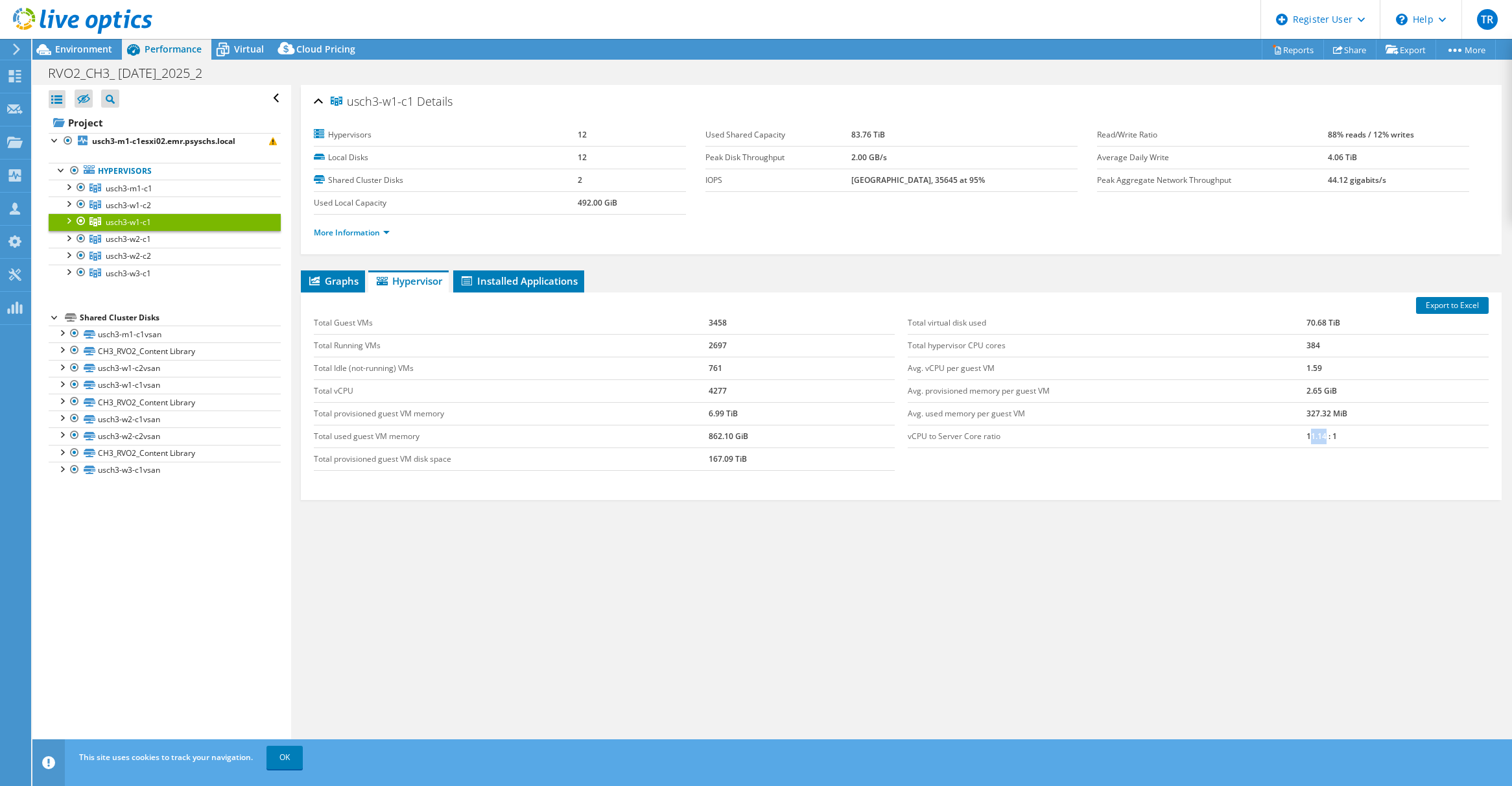
click at [1306, 434] on td "11.14 : 1" at bounding box center [1397, 436] width 182 height 23
drag, startPoint x: 1298, startPoint y: 435, endPoint x: 1319, endPoint y: 432, distance: 21.2
click at [1319, 432] on td "11.14 : 1" at bounding box center [1397, 436] width 182 height 23
copy td "11.14"
drag, startPoint x: 1296, startPoint y: 339, endPoint x: 1306, endPoint y: 341, distance: 10.2
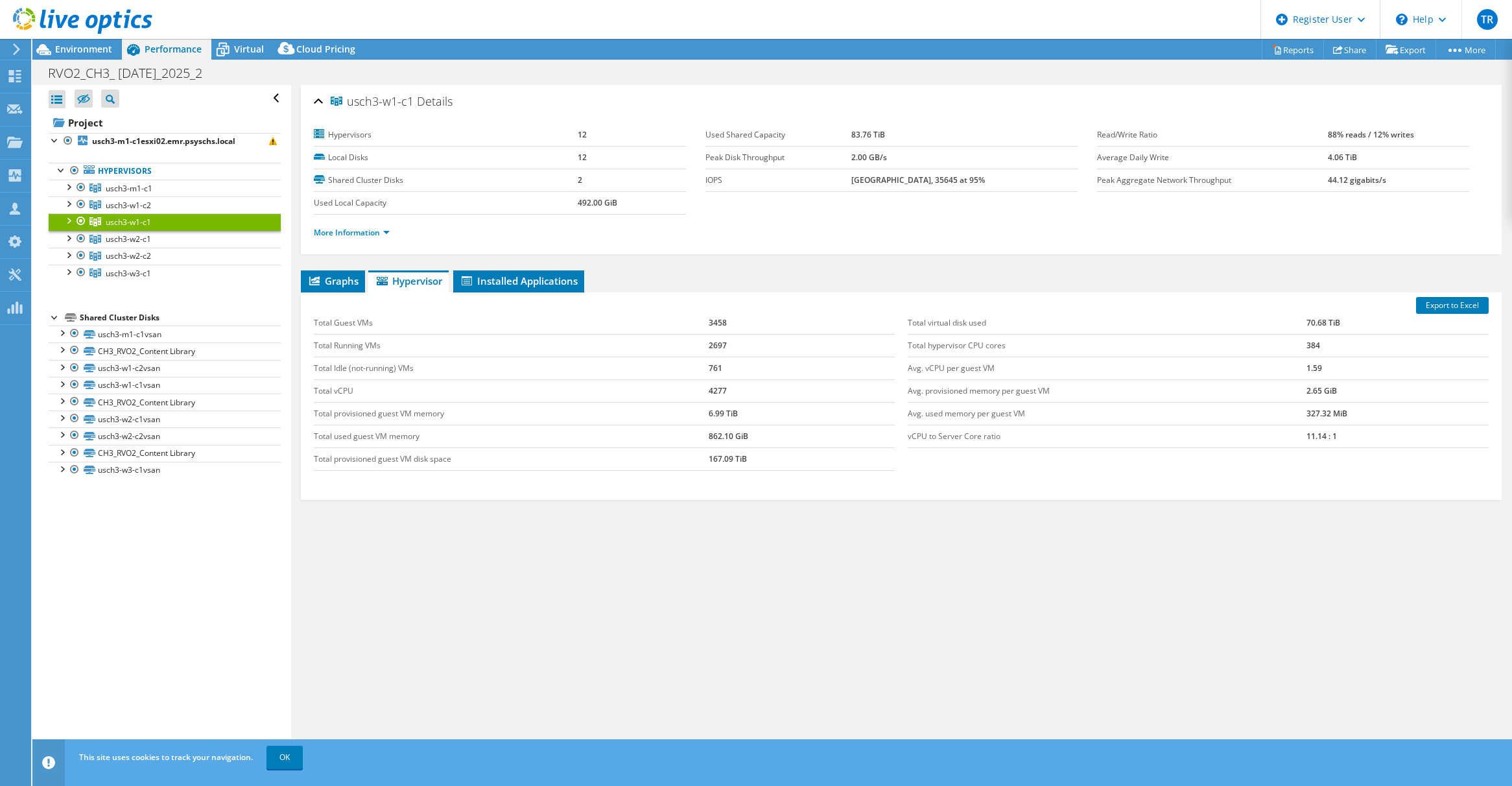
click at [1296, 339] on td "Total hypervisor CPU cores" at bounding box center [1107, 345] width 399 height 23
click at [1311, 342] on td "384" at bounding box center [1397, 345] width 182 height 23
click at [1306, 344] on td "384" at bounding box center [1397, 345] width 182 height 23
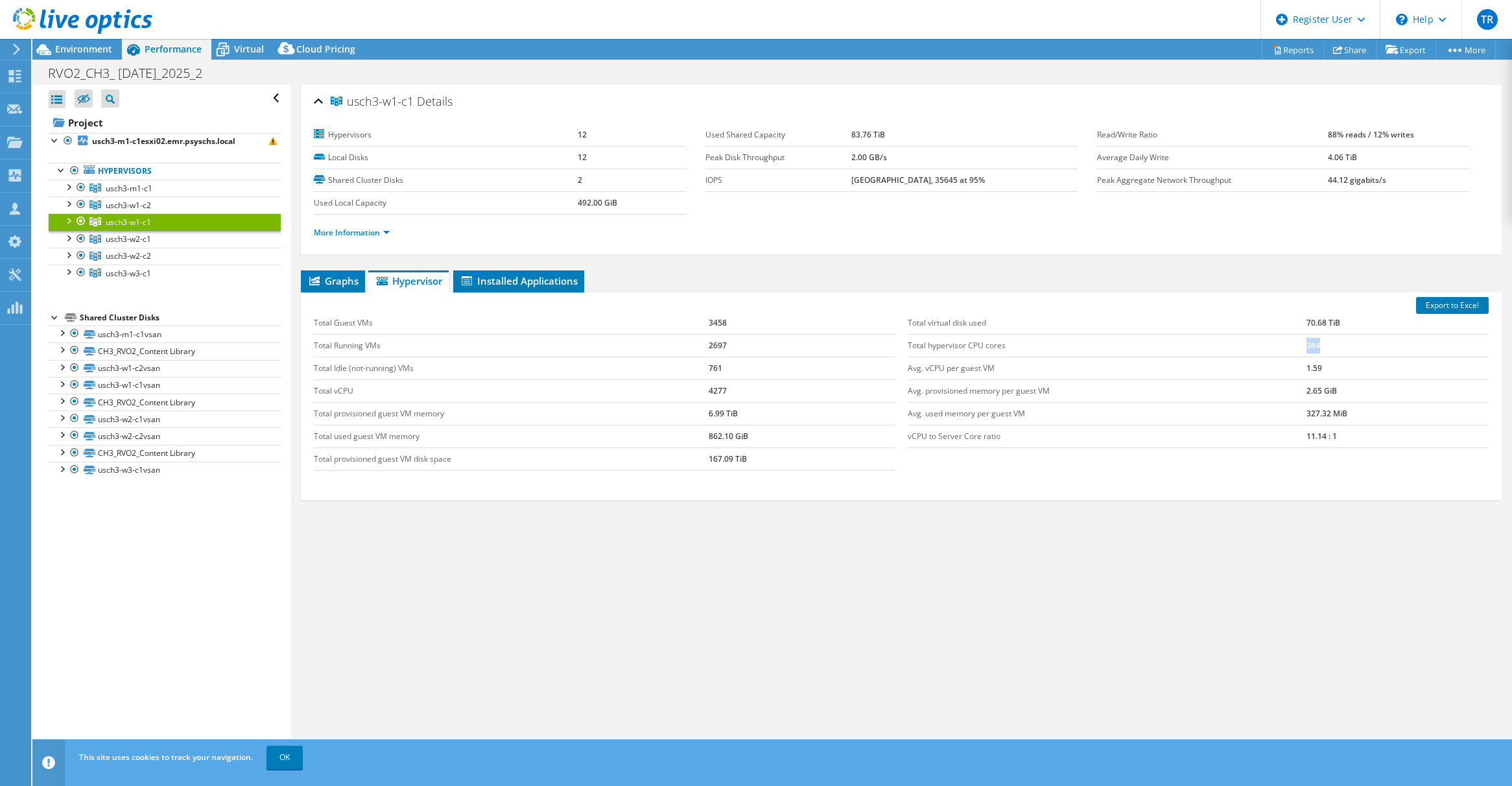
copy td "384"
click at [112, 194] on span "usch3-w2-c1" at bounding box center [129, 188] width 46 height 11
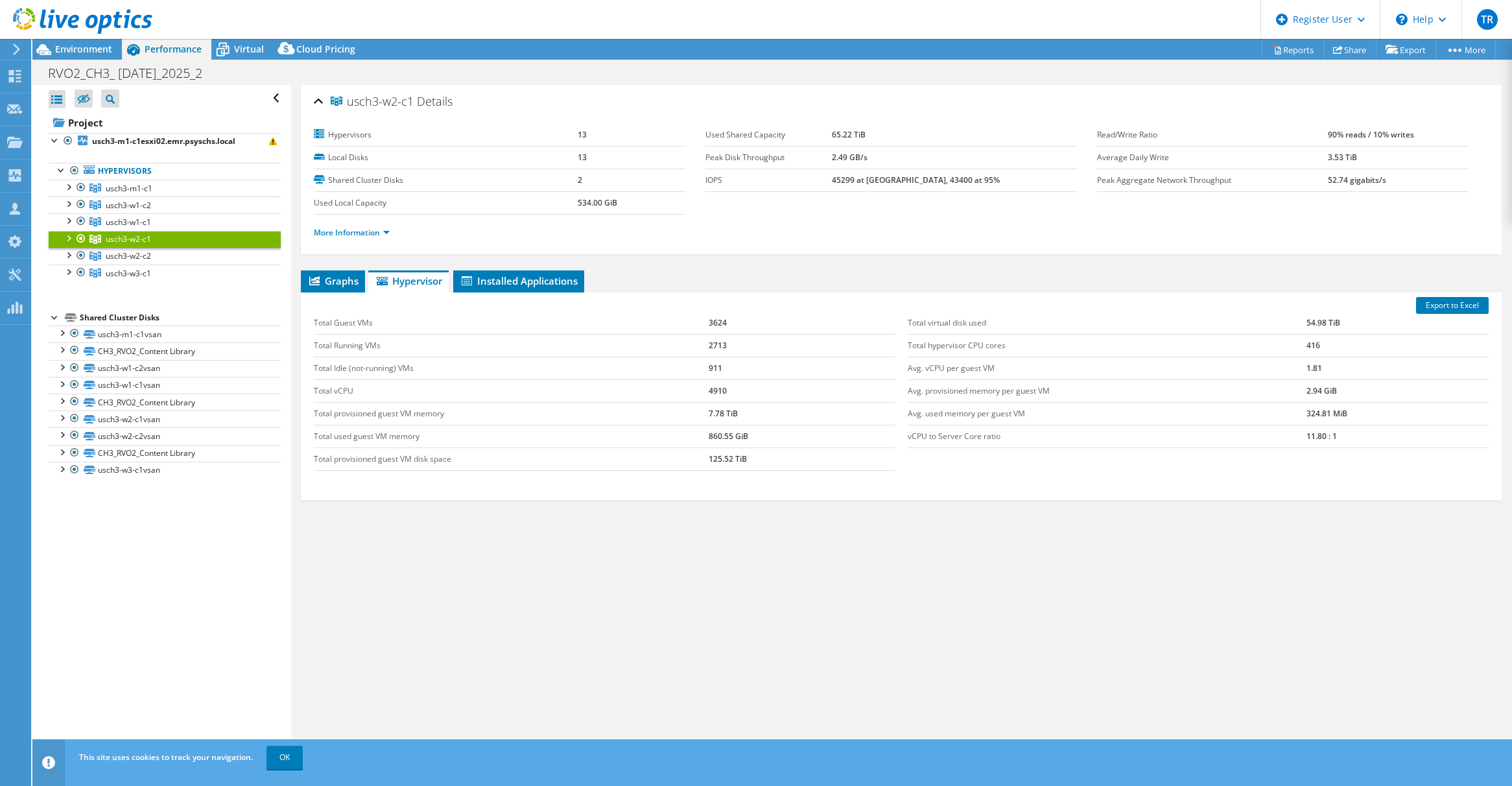
click at [712, 321] on td "3624" at bounding box center [801, 323] width 186 height 23
copy td "3624"
click at [716, 345] on td "2713" at bounding box center [801, 345] width 186 height 23
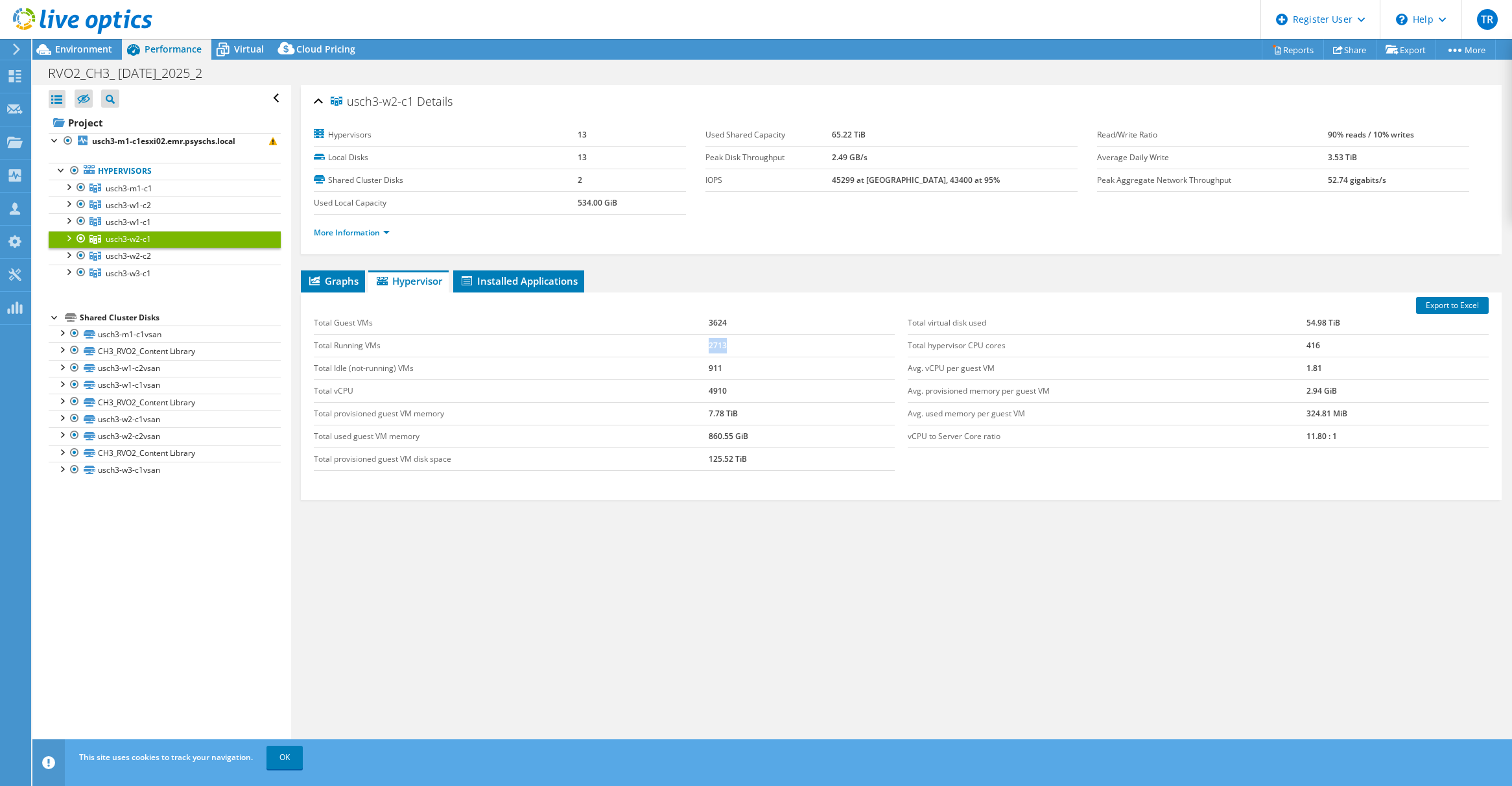
copy td "2713"
click at [709, 366] on td "911" at bounding box center [801, 368] width 186 height 23
copy td "911"
click at [711, 391] on td "4910" at bounding box center [801, 391] width 186 height 23
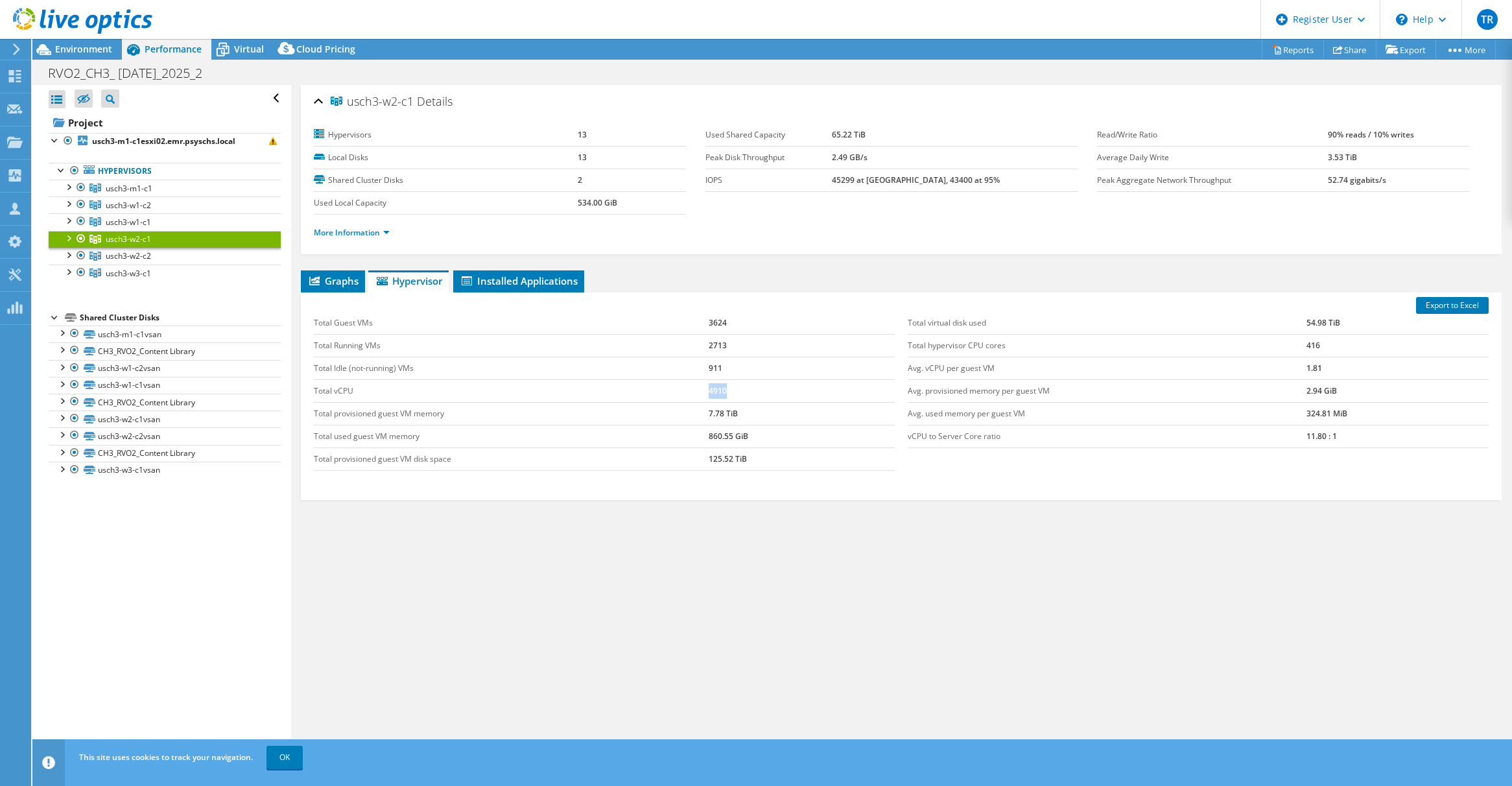
click at [711, 391] on td "4910" at bounding box center [801, 391] width 186 height 23
click at [1306, 342] on td "416" at bounding box center [1397, 345] width 182 height 23
click at [125, 194] on span "usch3-w2-c2" at bounding box center [129, 188] width 46 height 11
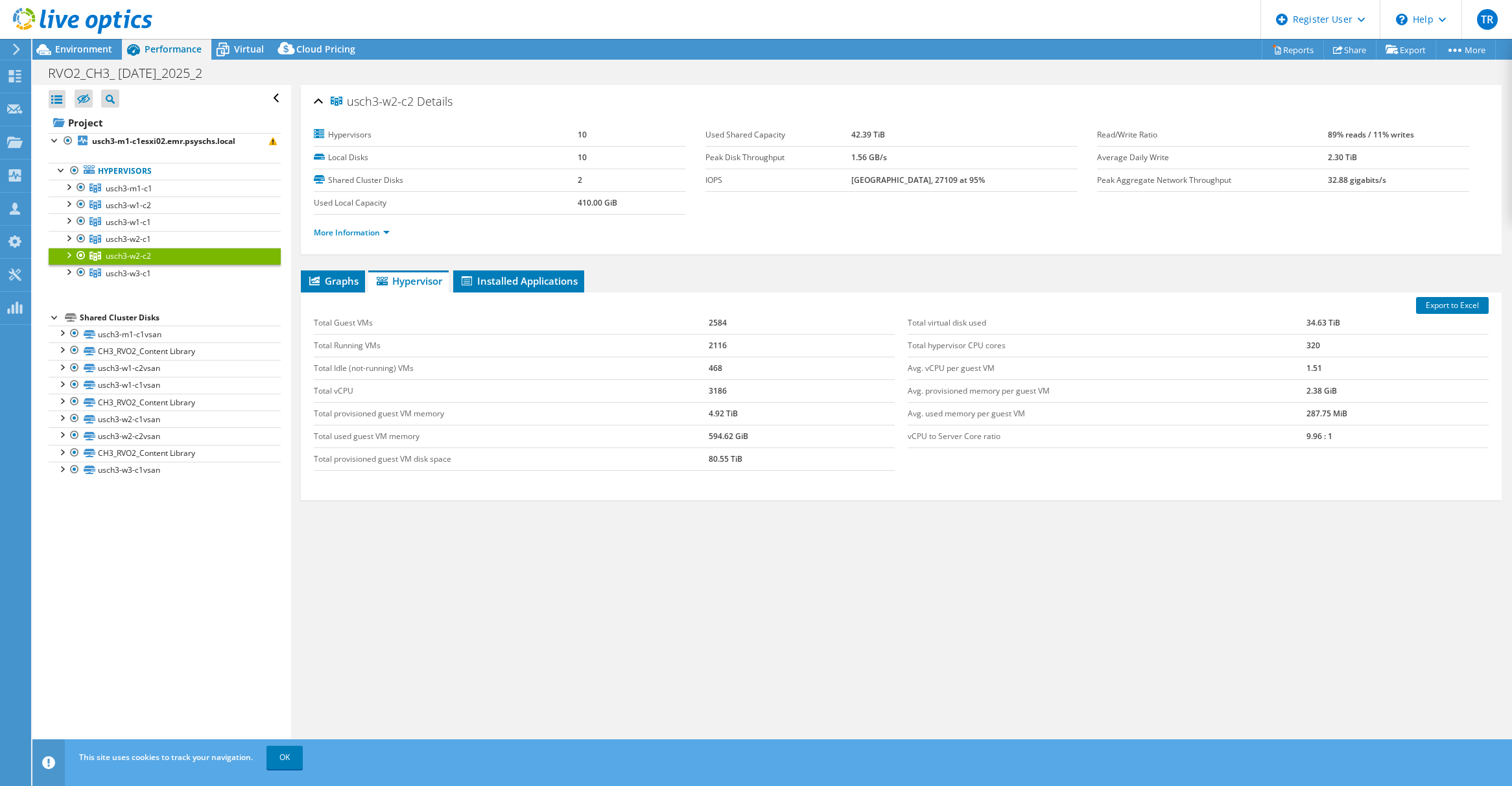
click at [711, 319] on td "2584" at bounding box center [801, 323] width 186 height 23
click at [711, 318] on td "2584" at bounding box center [801, 323] width 186 height 23
click at [109, 194] on span "usch3-w2-c1" at bounding box center [129, 188] width 46 height 11
click at [1309, 445] on div "Total virtual disk used 54.98 TiB Total hypervisor CPU cores 416 Avg. vCPU per …" at bounding box center [1198, 380] width 594 height 162
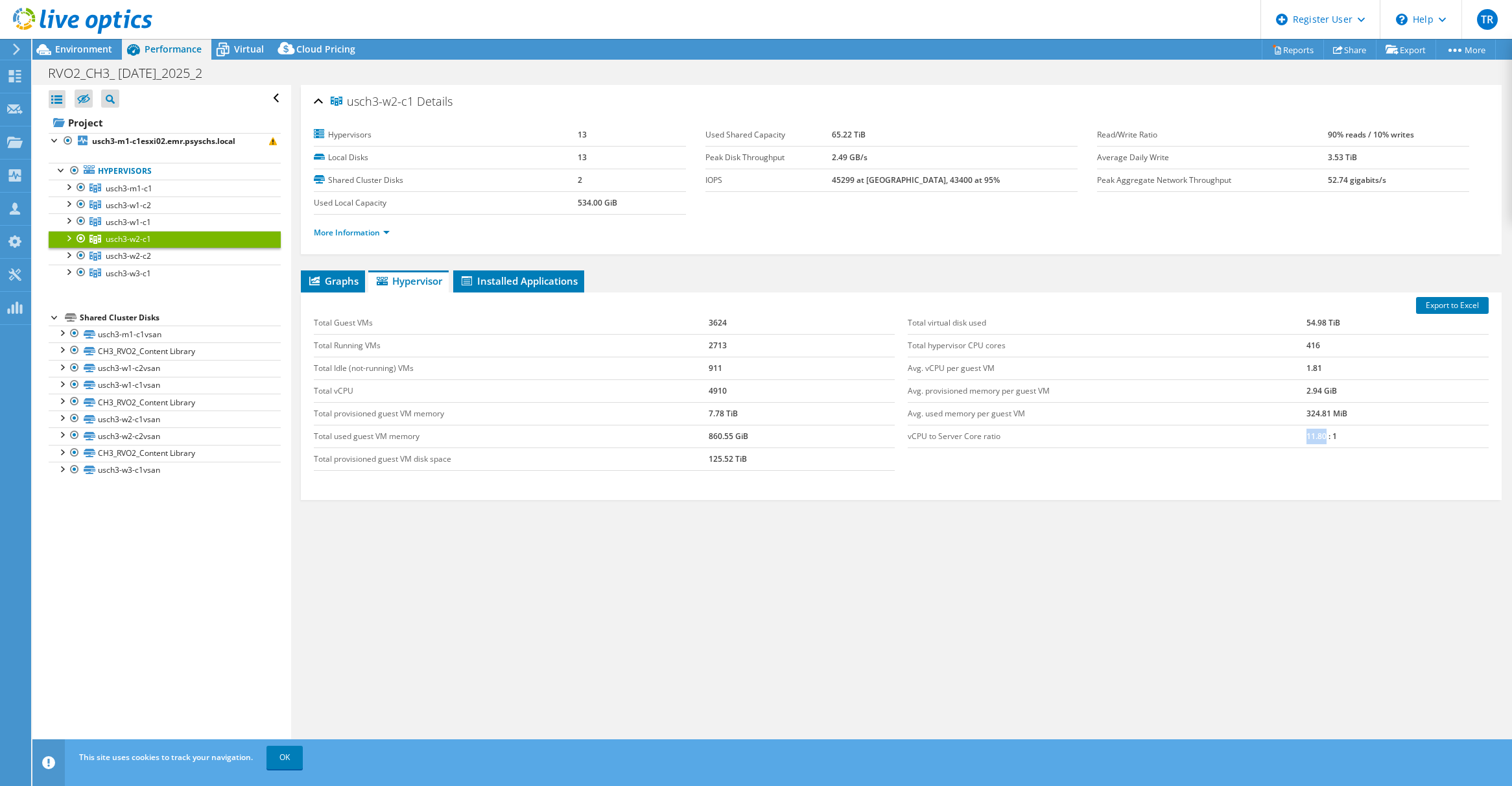
drag, startPoint x: 1300, startPoint y: 427, endPoint x: 1318, endPoint y: 432, distance: 18.7
click at [1318, 432] on tr "vCPU to Server Core ratio 11.80 : 1" at bounding box center [1198, 436] width 581 height 23
click at [133, 194] on span "usch3-w2-c2" at bounding box center [129, 188] width 46 height 11
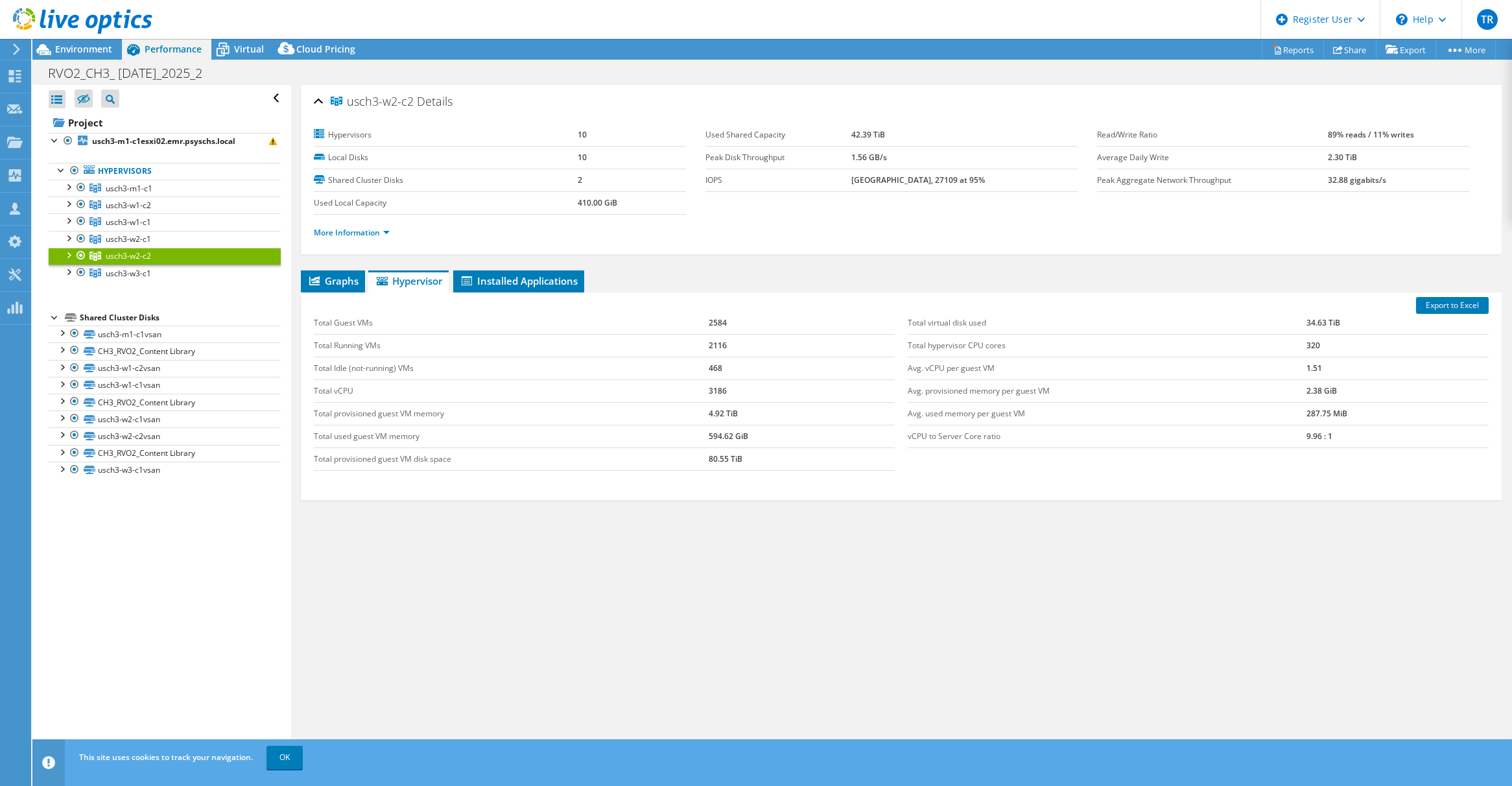
click at [133, 255] on span "usch3-w2-c2" at bounding box center [128, 255] width 45 height 11
click at [719, 319] on td "2584" at bounding box center [801, 323] width 186 height 23
click at [714, 343] on td "2116" at bounding box center [801, 345] width 186 height 23
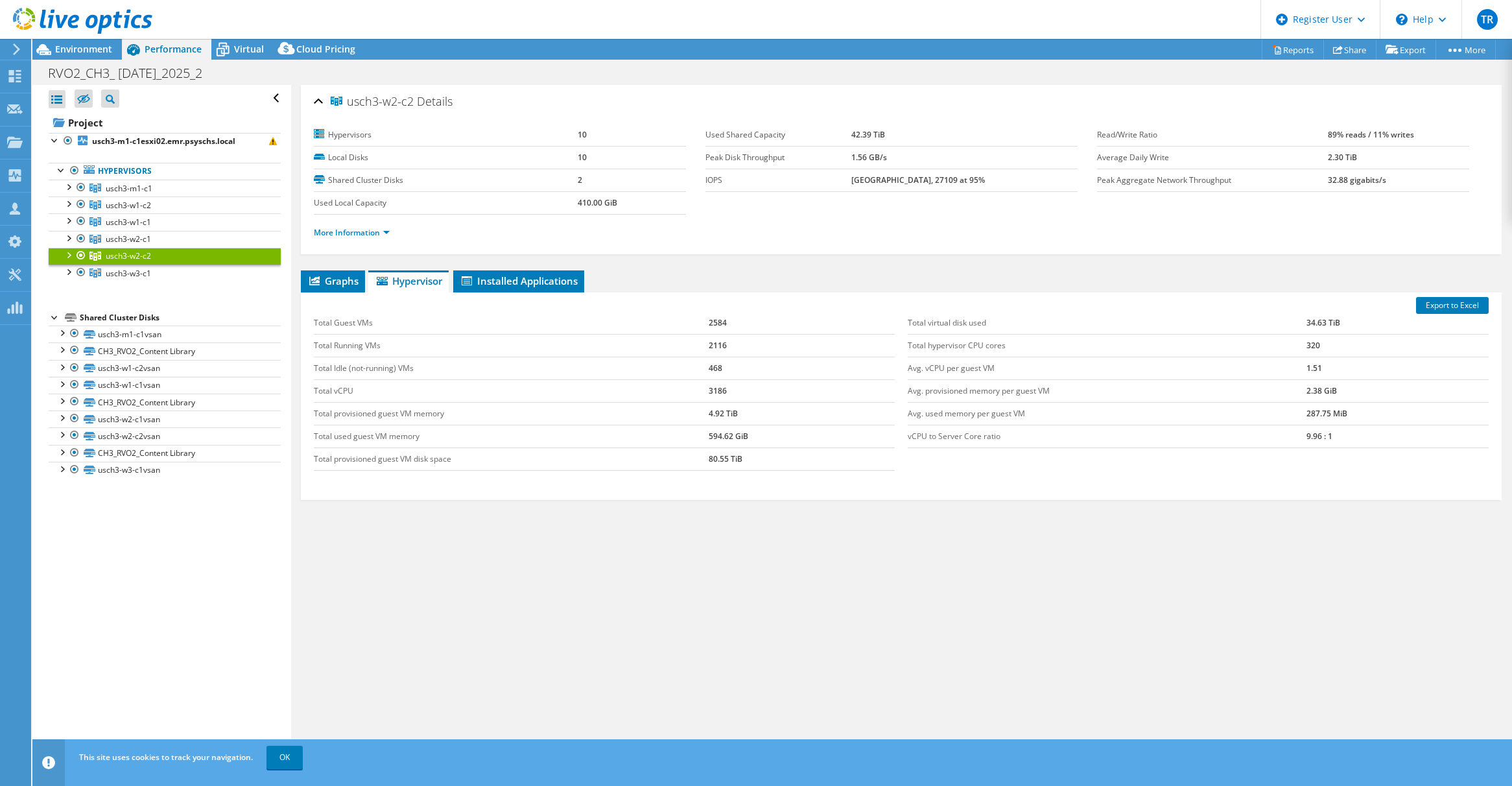
click at [711, 361] on td "468" at bounding box center [801, 368] width 186 height 23
click at [713, 389] on td "3186" at bounding box center [801, 391] width 186 height 23
click at [1310, 341] on td "320" at bounding box center [1397, 345] width 182 height 23
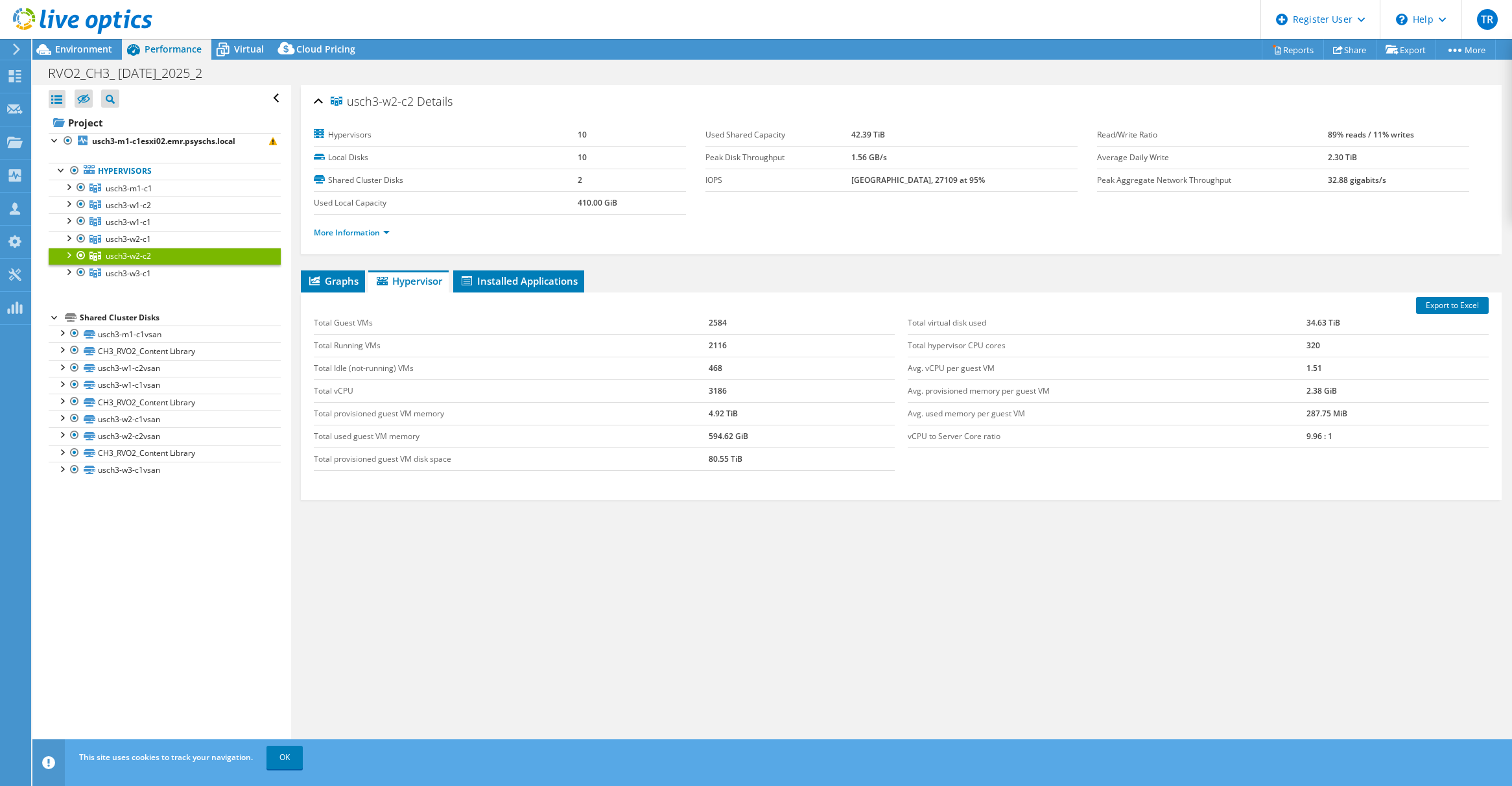
click at [1310, 341] on td "320" at bounding box center [1397, 345] width 182 height 23
drag, startPoint x: 1296, startPoint y: 432, endPoint x: 1314, endPoint y: 433, distance: 18.0
click at [1314, 433] on tr "vCPU to Server Core ratio 9.96 : 1" at bounding box center [1198, 436] width 581 height 23
click at [118, 194] on span "usch3-w3-c1" at bounding box center [129, 188] width 46 height 11
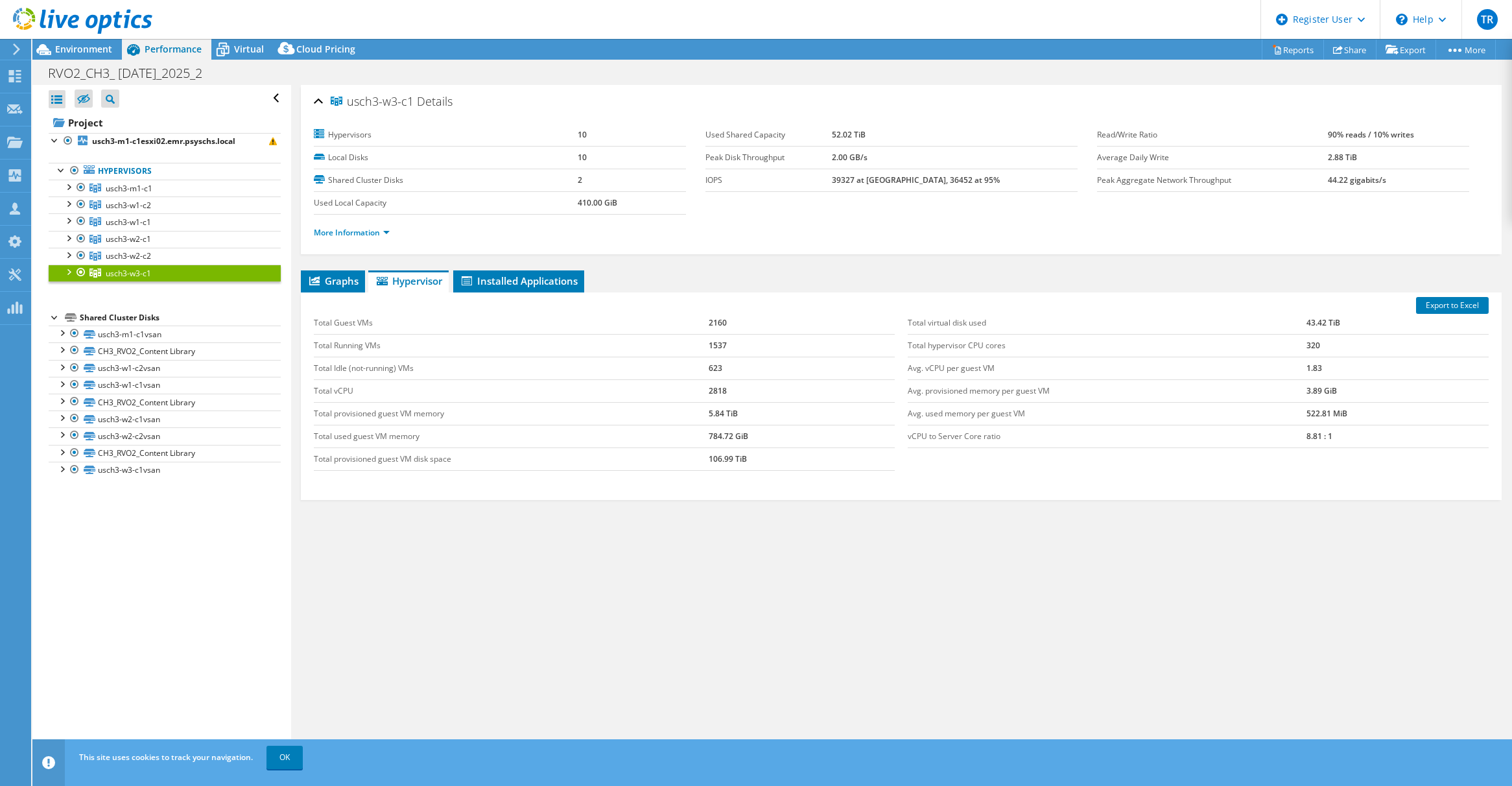
click at [712, 316] on td "2160" at bounding box center [801, 323] width 186 height 23
click at [712, 316] on td "2160" at bounding box center [801, 323] width 186 height 23
click at [719, 345] on td "1537" at bounding box center [801, 345] width 186 height 23
click at [709, 367] on td "623" at bounding box center [801, 368] width 186 height 23
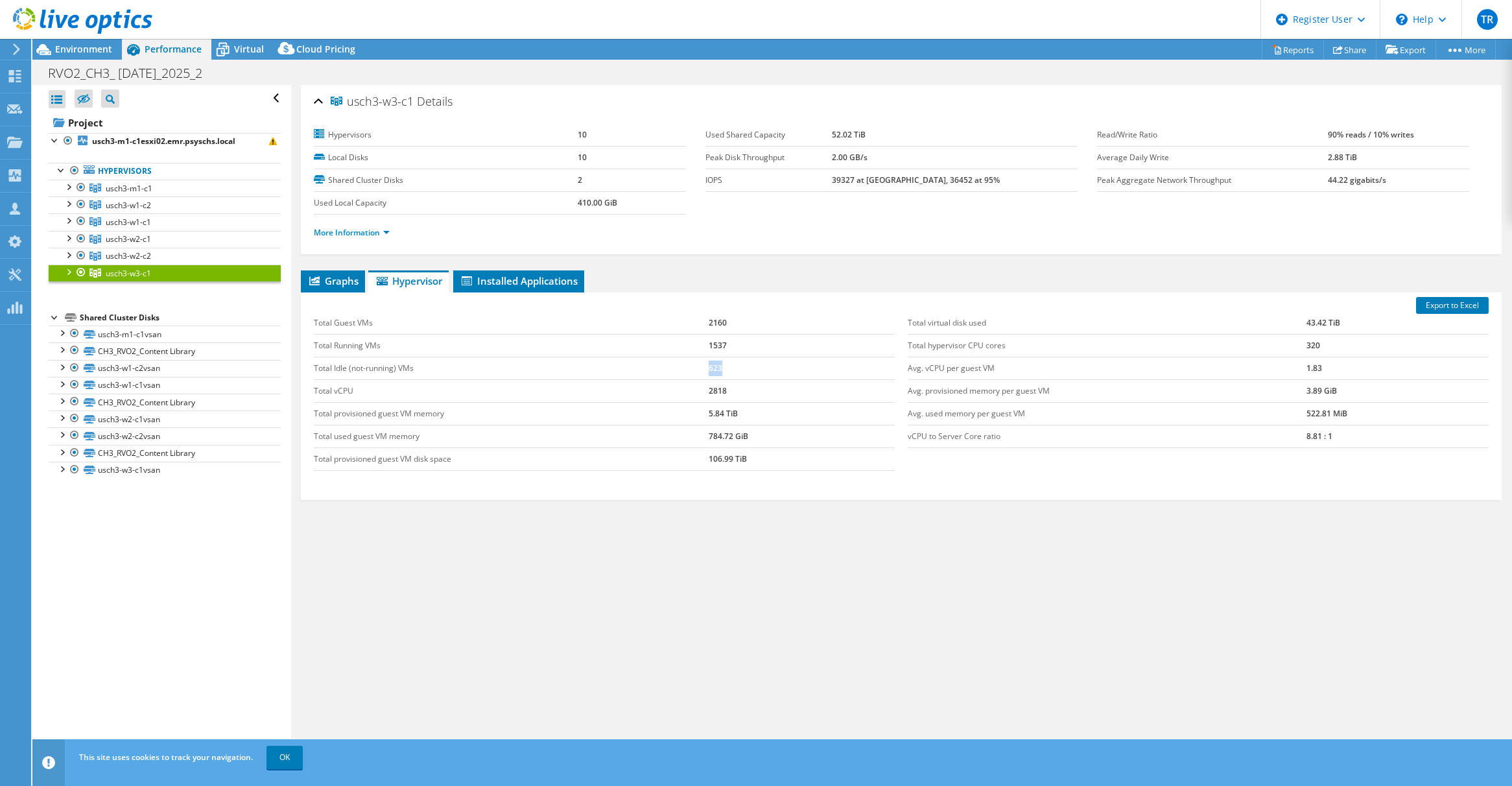
click at [709, 367] on td "623" at bounding box center [801, 368] width 186 height 23
click at [716, 395] on td "2818" at bounding box center [801, 391] width 186 height 23
click at [1306, 345] on td "320" at bounding box center [1397, 345] width 182 height 23
click at [1306, 344] on td "320" at bounding box center [1397, 345] width 182 height 23
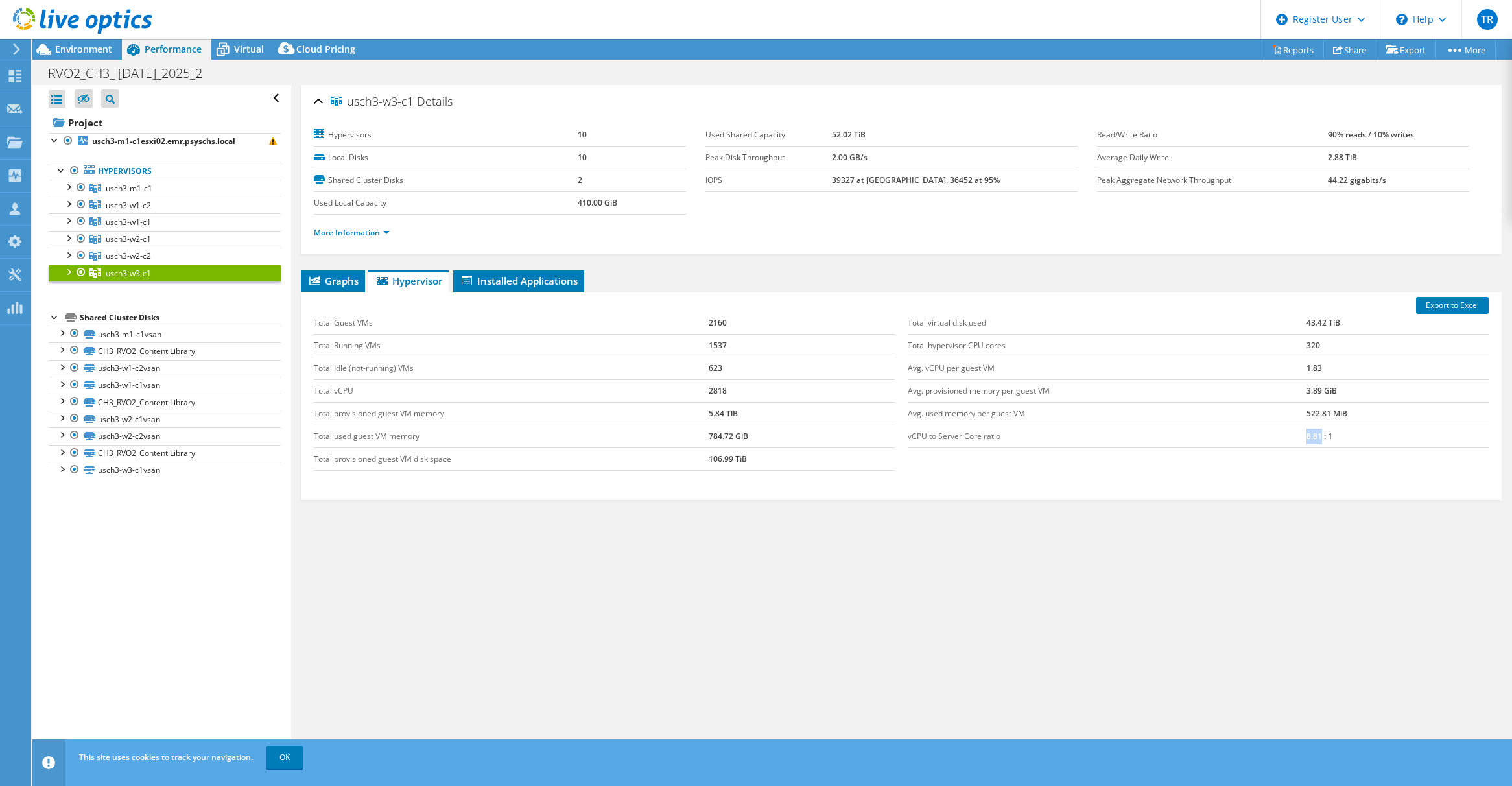
drag, startPoint x: 1296, startPoint y: 432, endPoint x: 1312, endPoint y: 432, distance: 16.0
click at [1312, 432] on tr "vCPU to Server Core ratio 8.81 : 1" at bounding box center [1198, 436] width 581 height 23
click at [137, 194] on span "usch3-w1-c2" at bounding box center [129, 188] width 46 height 11
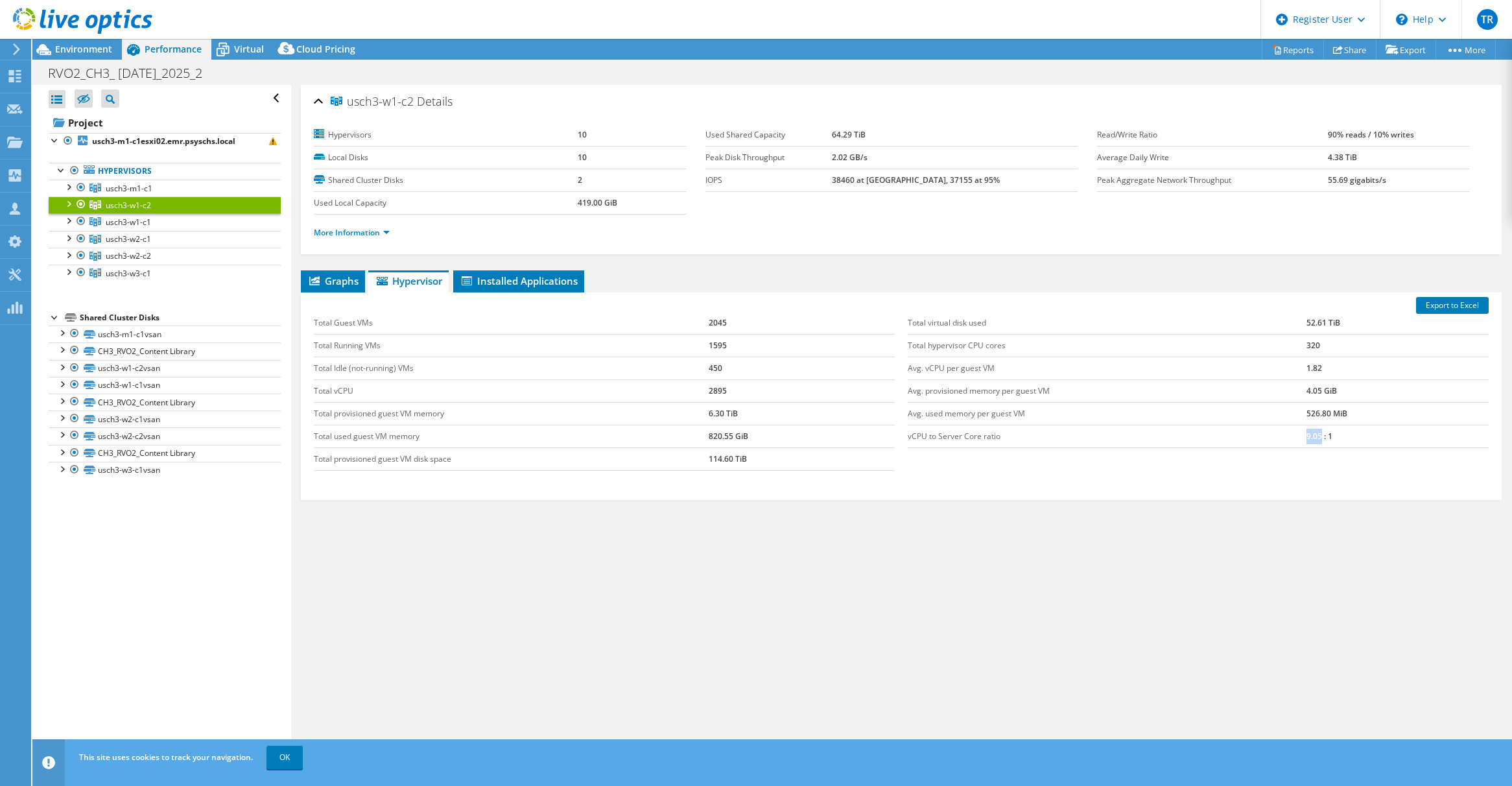
drag, startPoint x: 1298, startPoint y: 434, endPoint x: 1314, endPoint y: 434, distance: 16.0
click at [1314, 434] on td "9.05 : 1" at bounding box center [1397, 436] width 182 height 23
click at [145, 196] on link "usch3-w1-c1" at bounding box center [165, 188] width 232 height 17
drag, startPoint x: 1296, startPoint y: 436, endPoint x: 1320, endPoint y: 435, distance: 24.0
click at [1320, 435] on tr "vCPU to Server Core ratio 11.14 : 1" at bounding box center [1198, 436] width 581 height 23
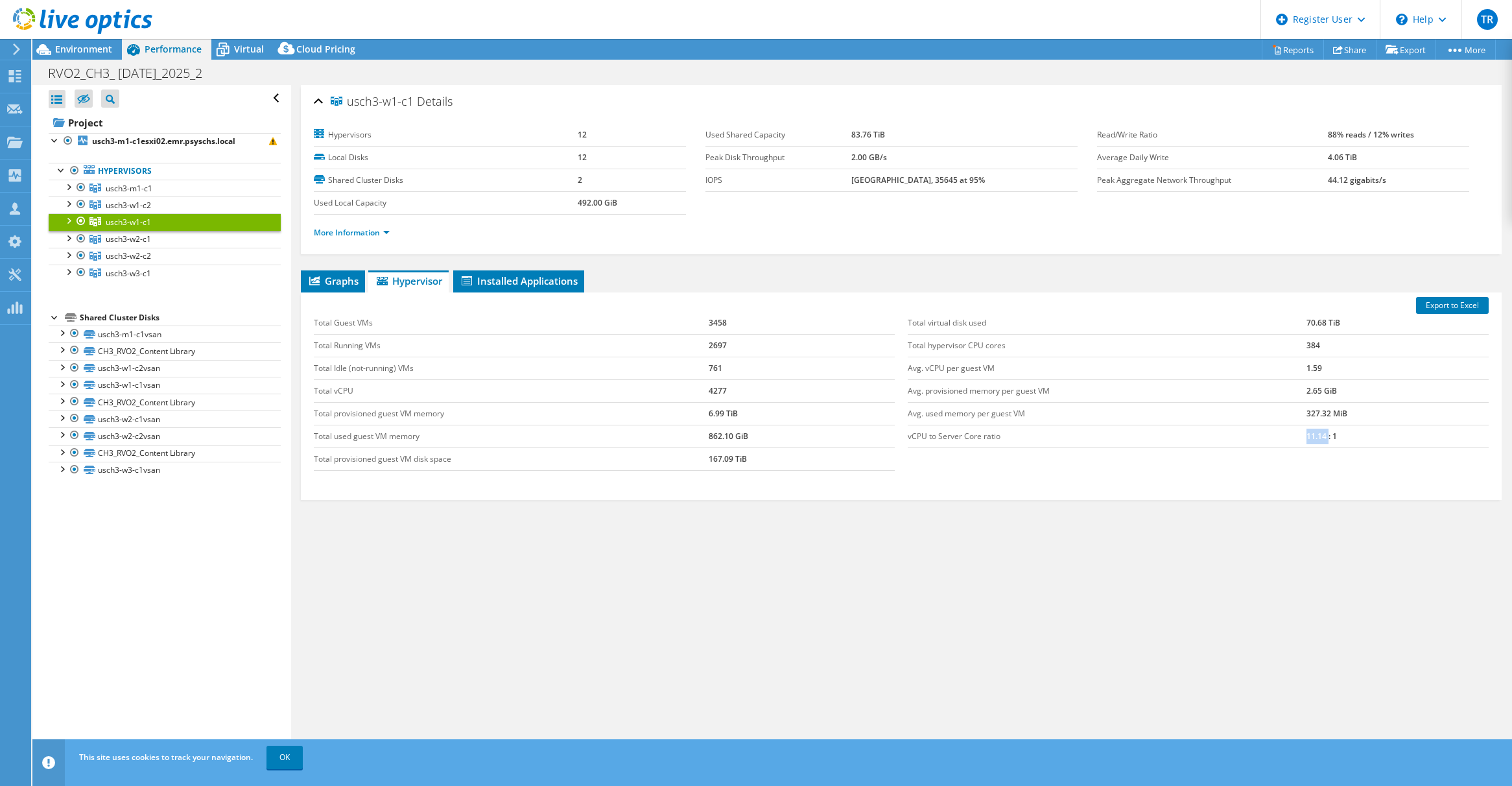
click at [140, 224] on span "usch3-w1-c1" at bounding box center [128, 222] width 45 height 11
click at [709, 364] on td "761" at bounding box center [801, 368] width 186 height 23
click at [157, 196] on link "usch3-w1-c2" at bounding box center [165, 188] width 232 height 17
click at [711, 367] on td "450" at bounding box center [801, 368] width 186 height 23
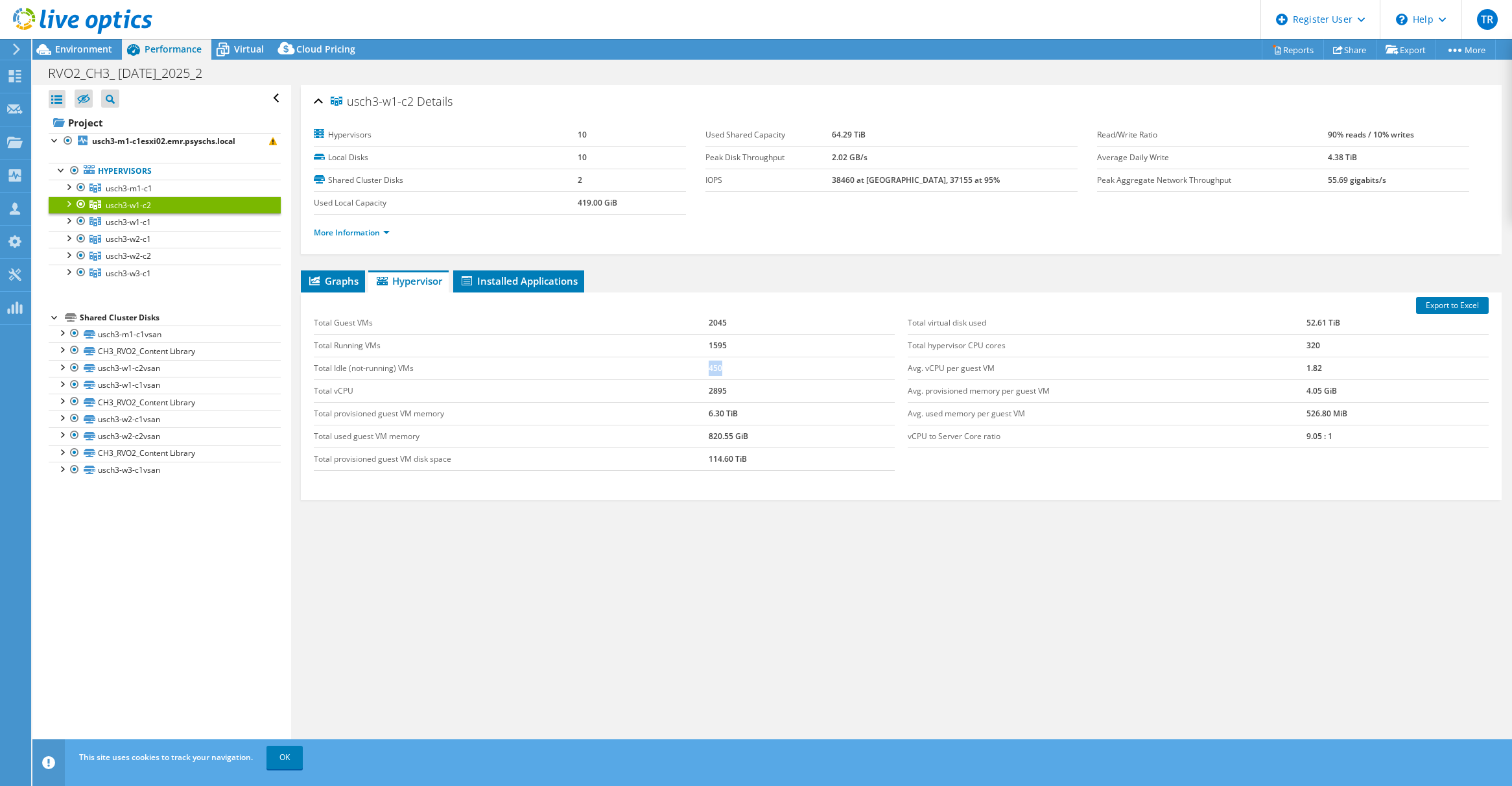
click at [711, 366] on td "450" at bounding box center [801, 368] width 186 height 23
click at [145, 205] on span "usch3-w1-c2" at bounding box center [128, 205] width 45 height 11
click at [799, 562] on div "Graphs Servers Inventory Hypervisor Disks Cluster Disks Installed Applications …" at bounding box center [901, 432] width 1201 height 324
click at [137, 194] on span "usch3-w1-c1" at bounding box center [129, 188] width 46 height 11
click at [141, 194] on span "usch3-w1-c2" at bounding box center [129, 188] width 46 height 11
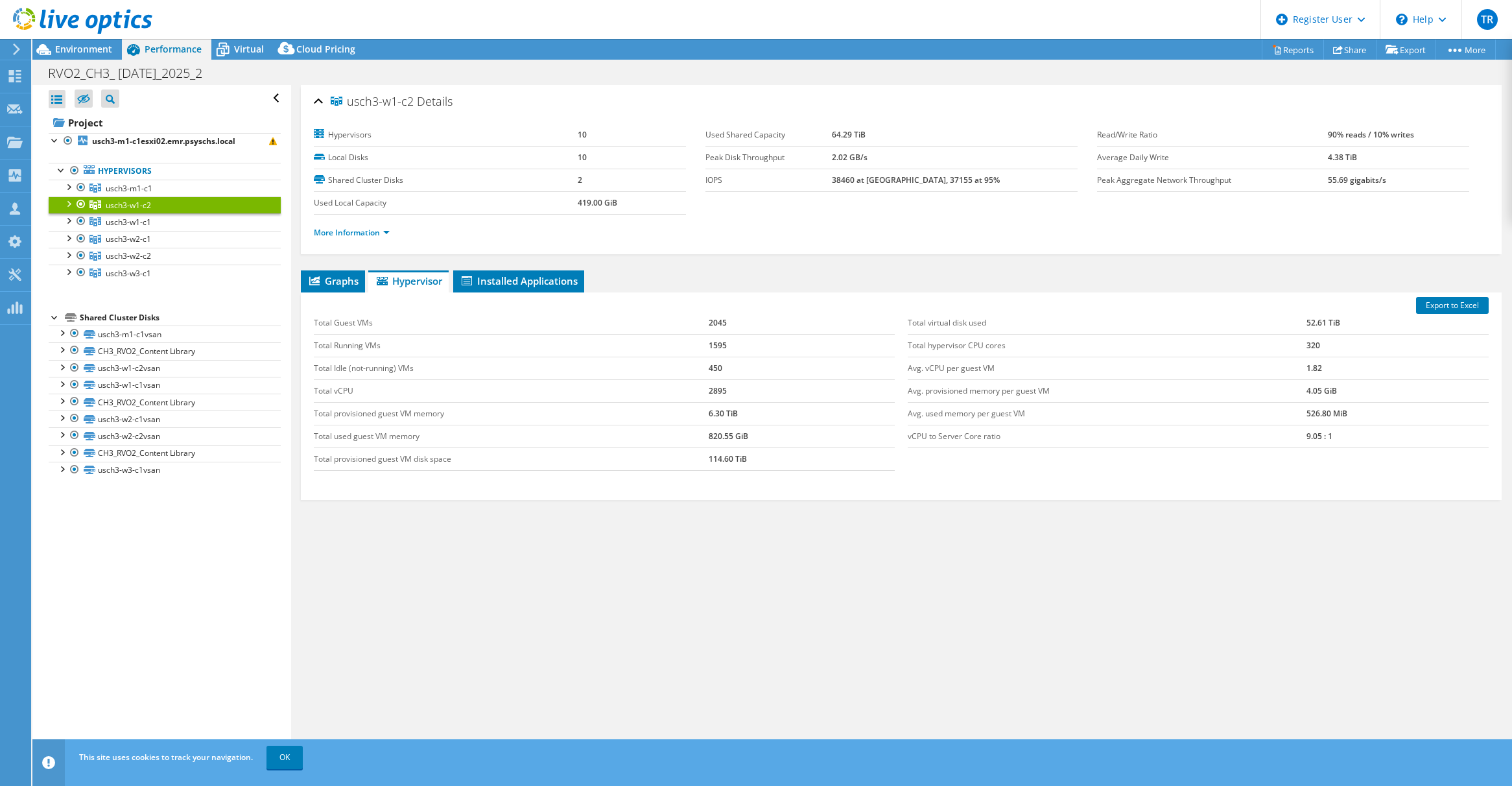
click at [530, 568] on div "Graphs Servers Inventory Hypervisor Disks Cluster Disks Installed Applications …" at bounding box center [901, 432] width 1201 height 324
click at [158, 196] on link "usch3-w2-c1" at bounding box center [165, 188] width 232 height 17
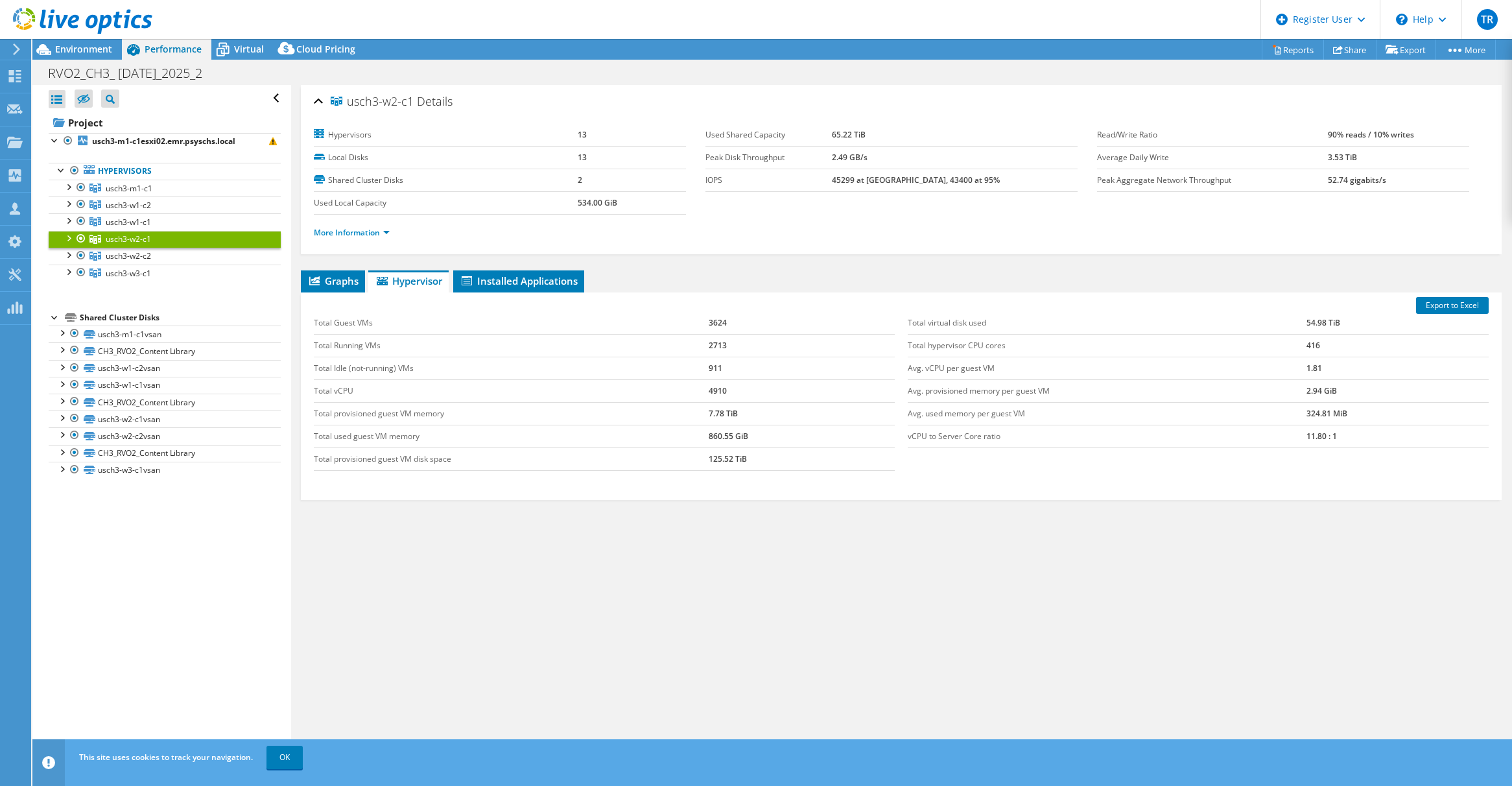
click at [475, 574] on div "Graphs Servers Inventory Hypervisor Disks Cluster Disks Installed Applications …" at bounding box center [901, 432] width 1201 height 324
click at [156, 196] on link "usch3-w2-c2" at bounding box center [165, 188] width 232 height 17
click at [440, 547] on div "Graphs Servers Inventory Hypervisor Disks Cluster Disks Installed Applications …" at bounding box center [901, 432] width 1201 height 324
click at [131, 194] on span "usch3-w3-c1" at bounding box center [129, 188] width 46 height 11
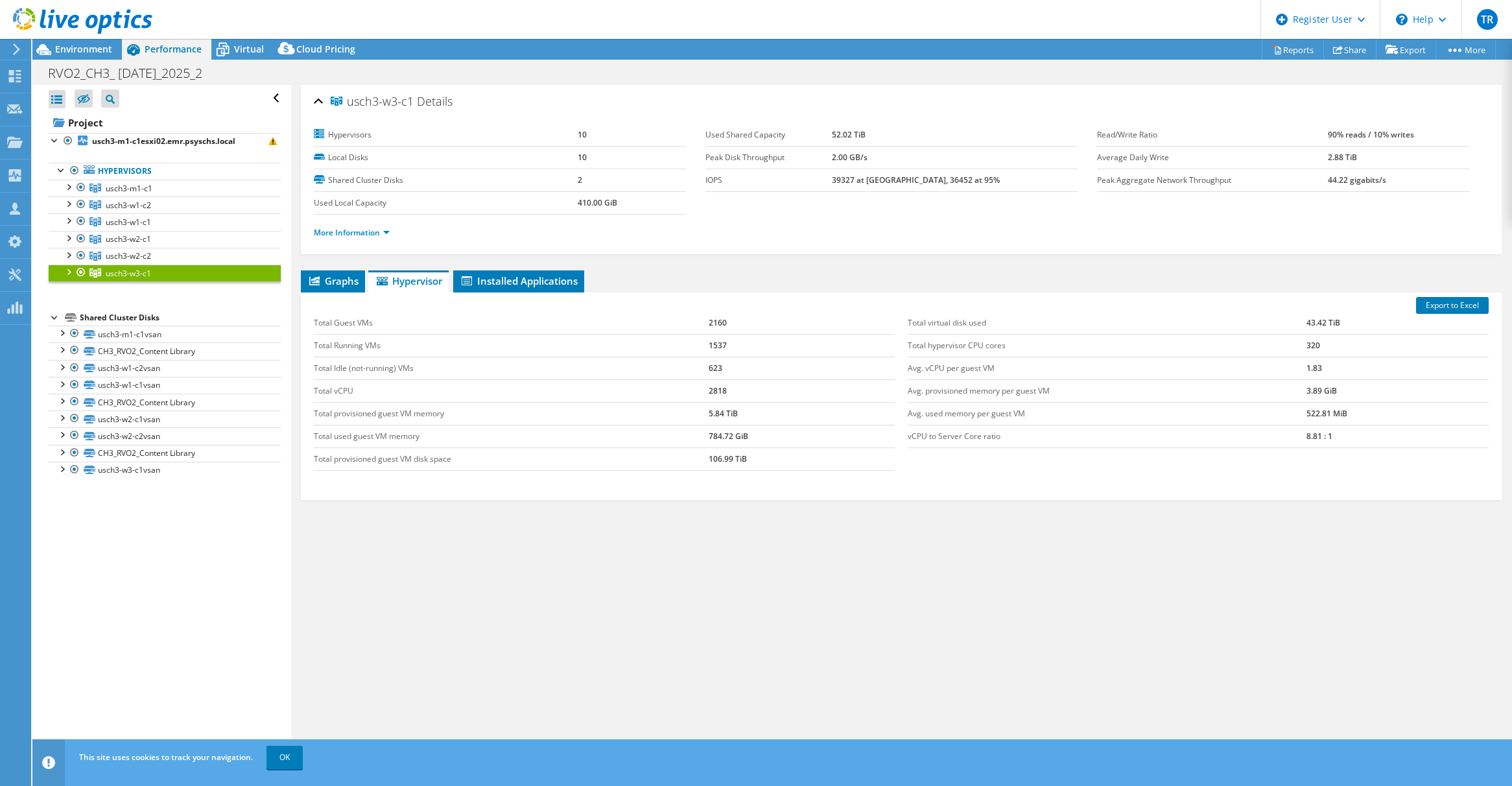
click at [504, 540] on div "Graphs Servers Inventory Hypervisor Disks Cluster Disks Installed Applications …" at bounding box center [901, 432] width 1201 height 324
click at [154, 196] on link "usch3-w1-c1" at bounding box center [165, 188] width 232 height 17
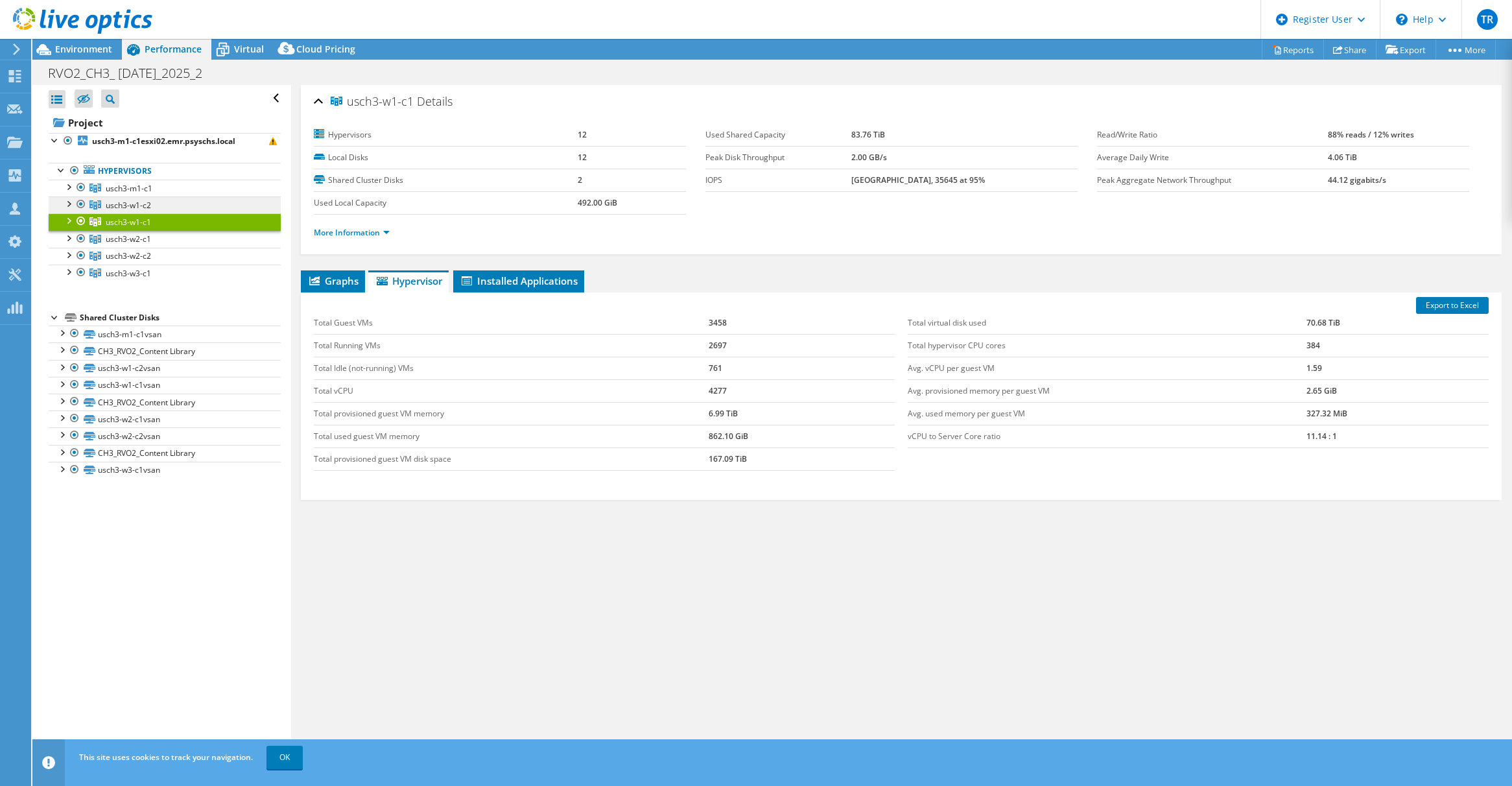
click at [131, 194] on span "usch3-w1-c2" at bounding box center [129, 188] width 46 height 11
click at [151, 194] on span "usch3-w2-c1" at bounding box center [129, 188] width 46 height 11
click at [155, 196] on link "usch3-w2-c2" at bounding box center [165, 188] width 232 height 17
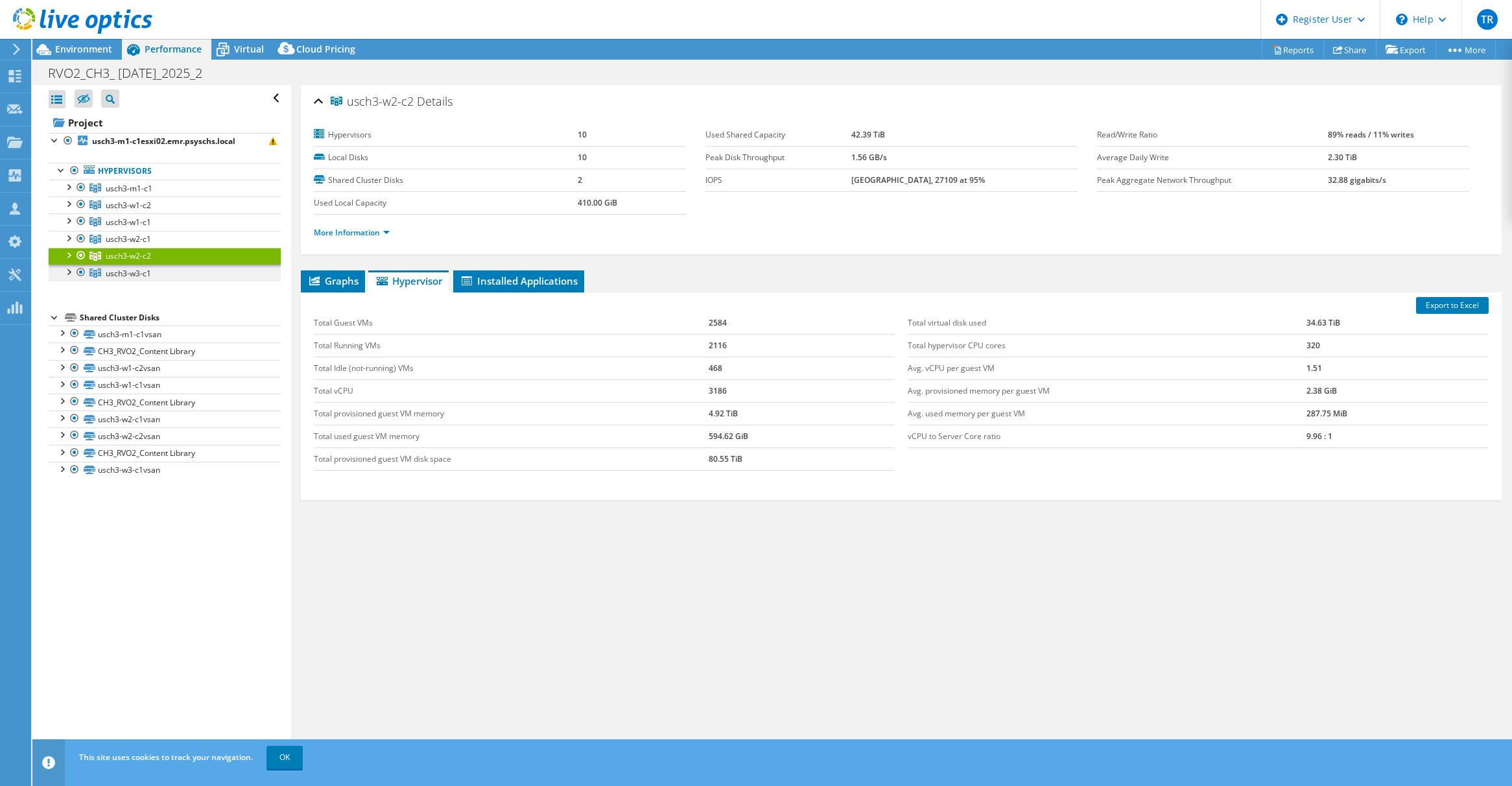
click at [157, 196] on link "usch3-w3-c1" at bounding box center [165, 188] width 232 height 17
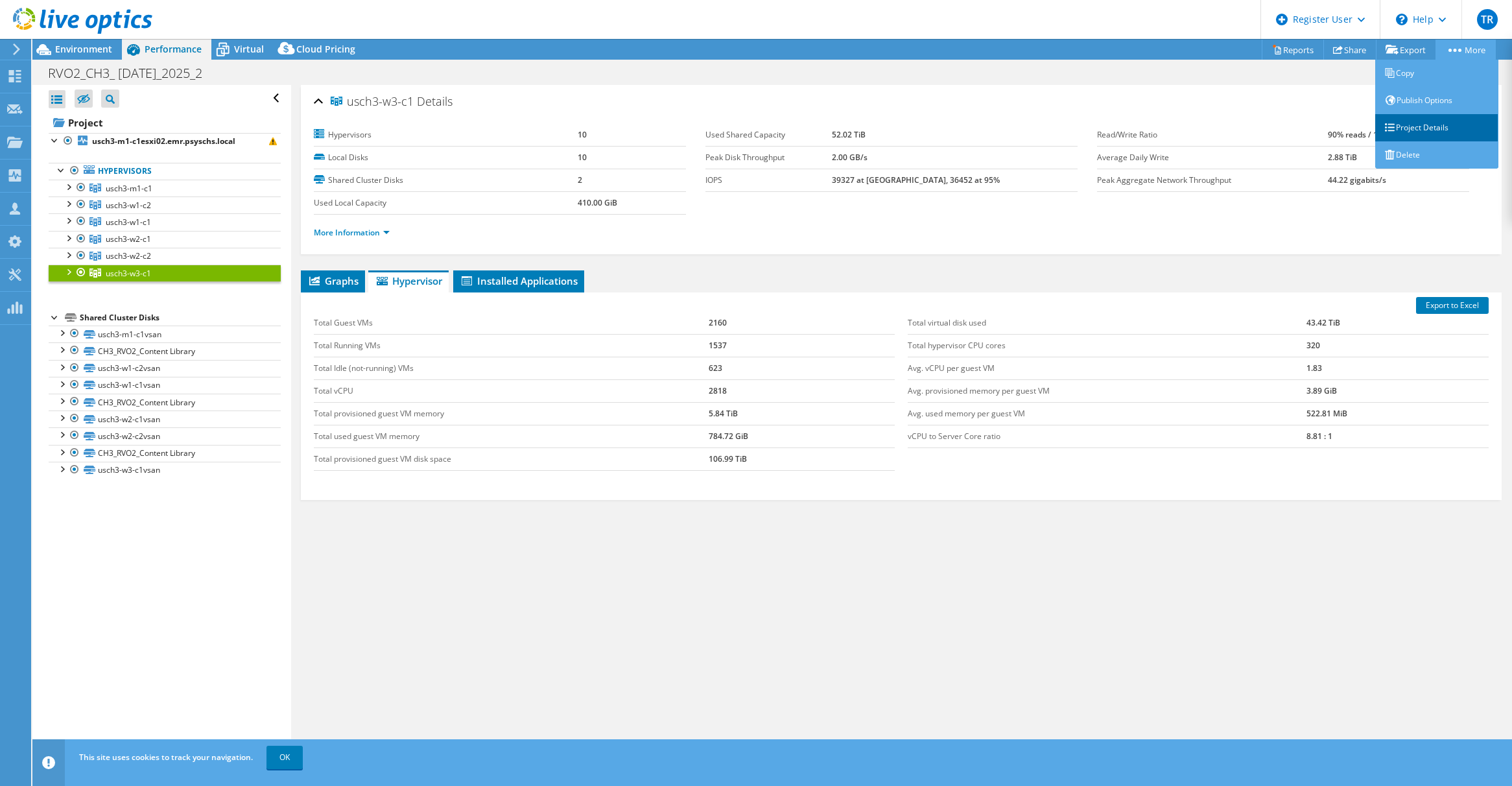
click at [1407, 129] on link "Project Details" at bounding box center [1437, 127] width 123 height 27
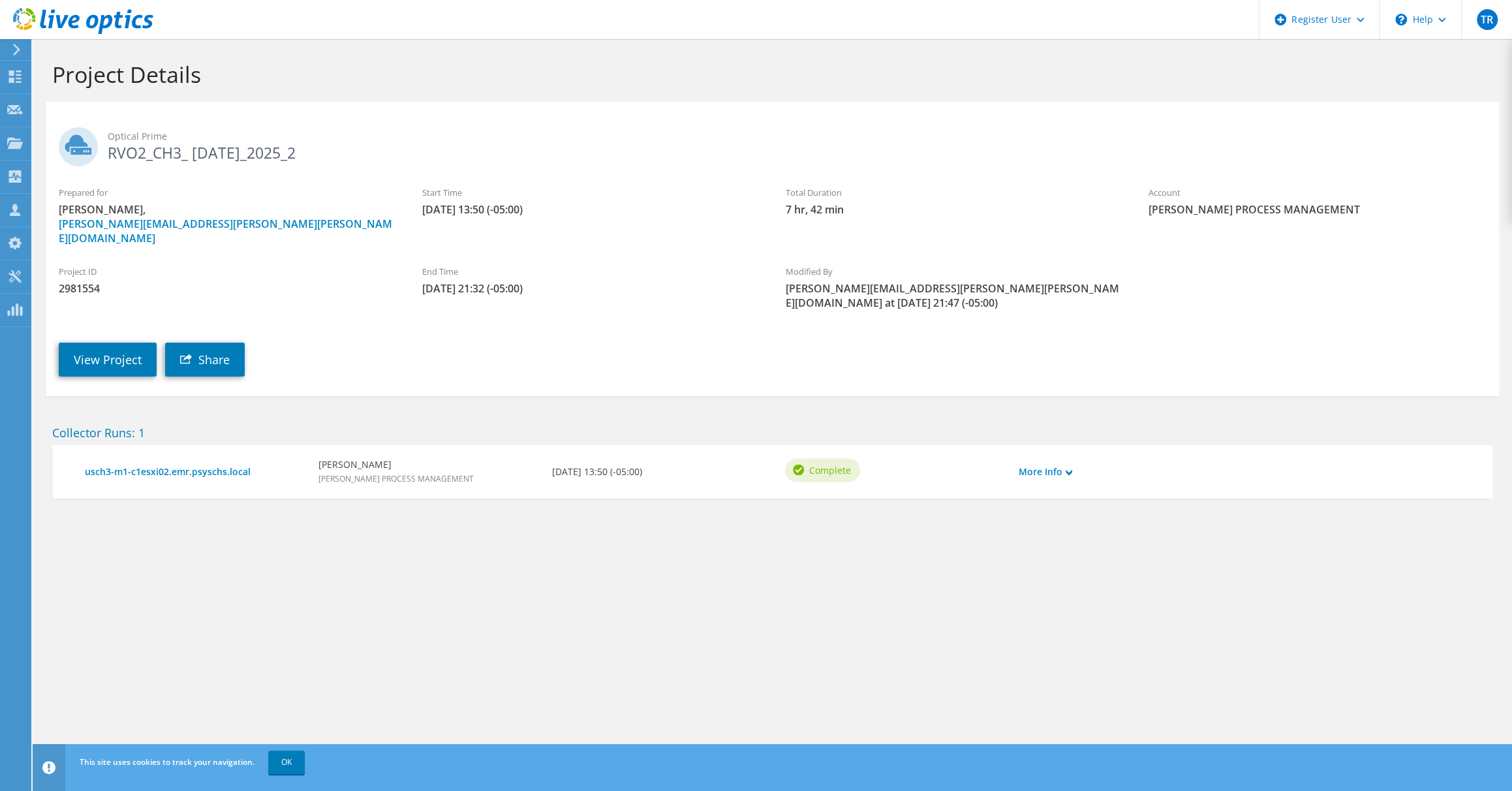
click at [87, 281] on span "2981554" at bounding box center [227, 288] width 337 height 15
copy span "2981554"
